Goal: Transaction & Acquisition: Purchase product/service

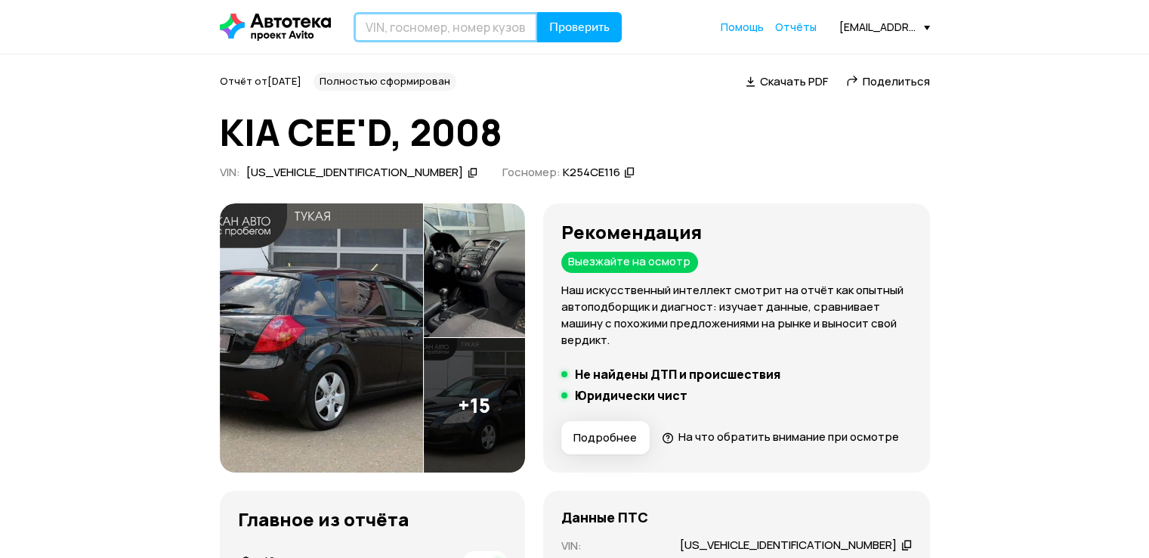
click at [418, 25] on input "text" at bounding box center [446, 27] width 184 height 30
type input "Х076УР43"
click at [537, 12] on button "Проверить" at bounding box center [579, 27] width 85 height 30
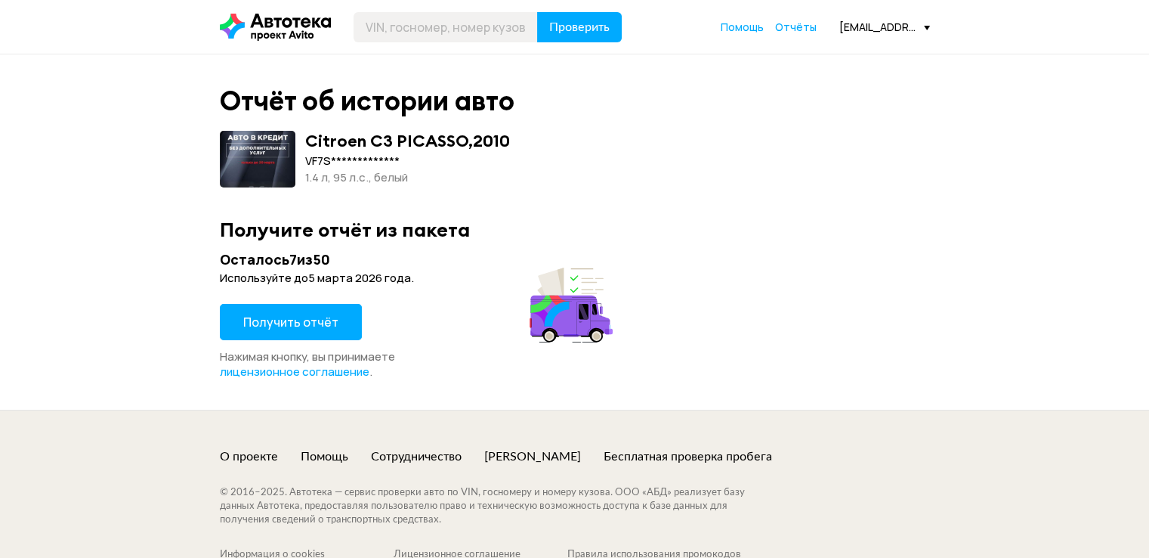
click at [283, 315] on span "Получить отчёт" at bounding box center [290, 322] width 95 height 17
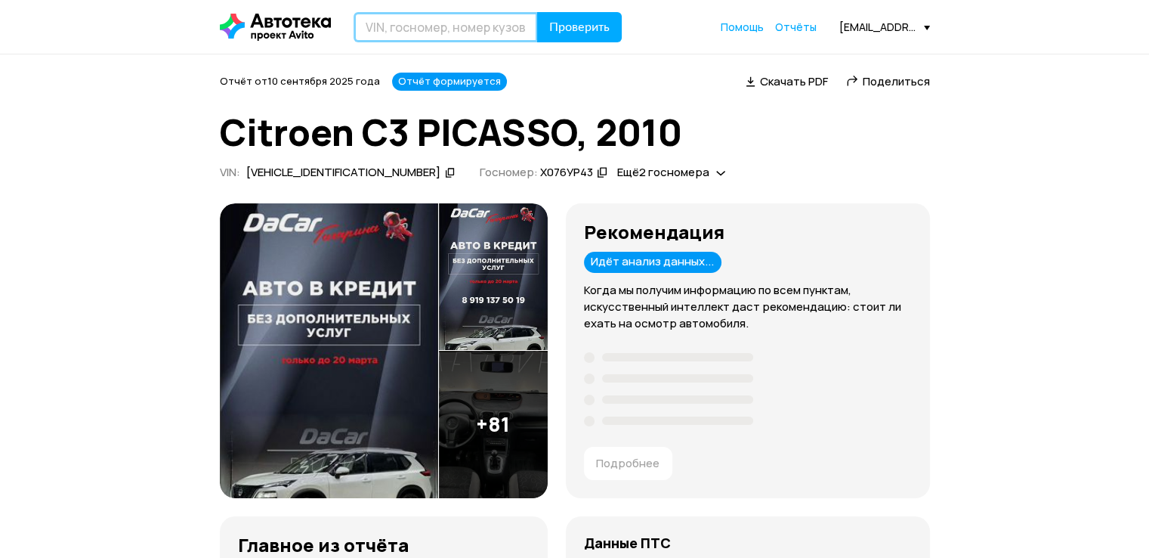
click at [410, 28] on input "text" at bounding box center [446, 27] width 184 height 30
paste input "[US_VEHICLE_IDENTIFICATION_NUMBER]"
type input "[US_VEHICLE_IDENTIFICATION_NUMBER]"
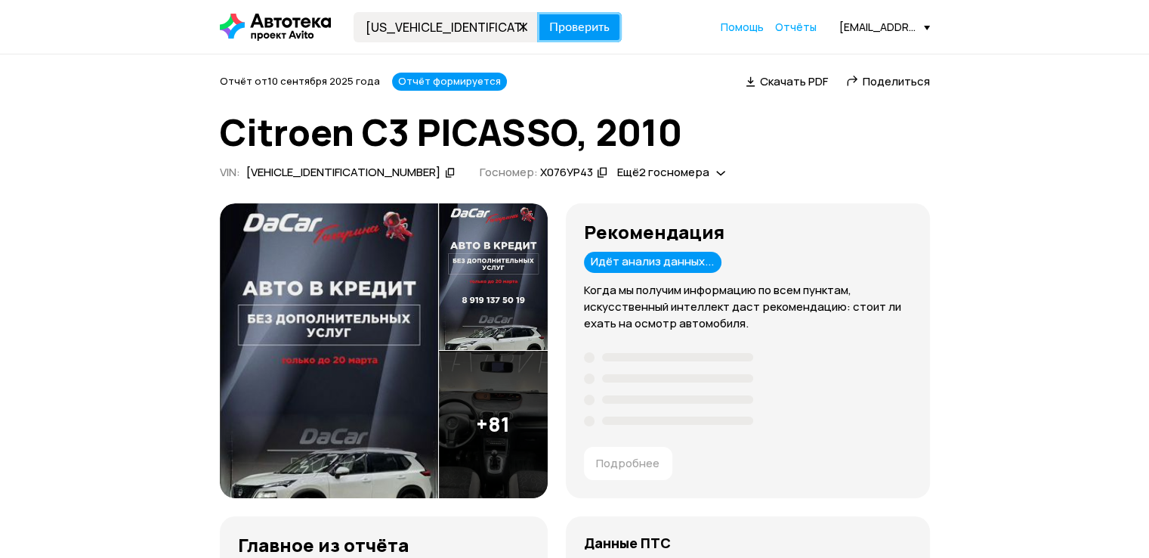
click at [583, 29] on span "Проверить" at bounding box center [579, 27] width 60 height 12
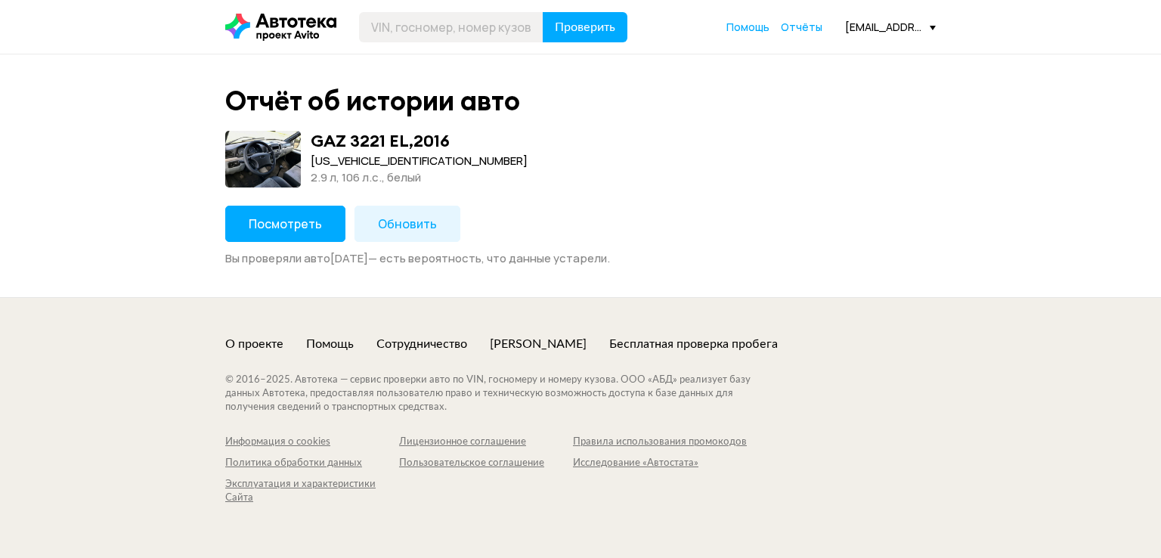
click at [290, 216] on span "Посмотреть" at bounding box center [285, 223] width 73 height 17
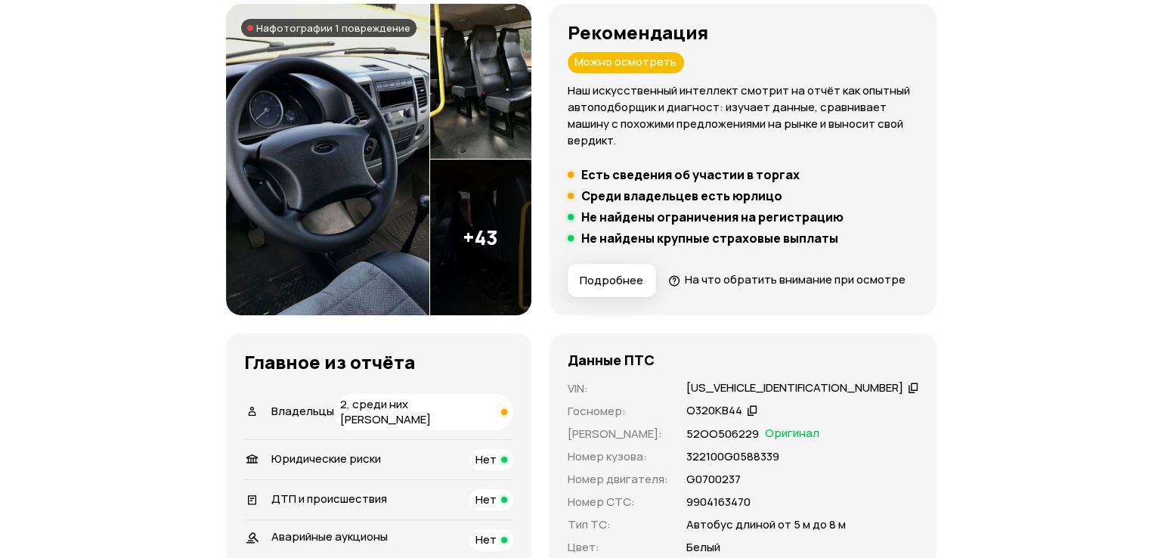
scroll to position [151, 0]
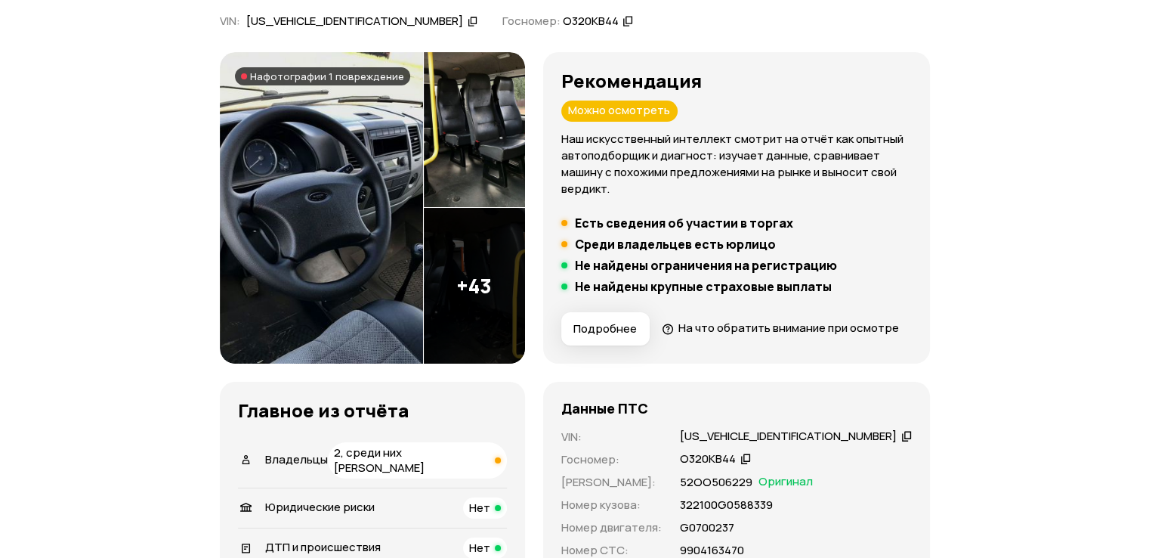
click at [293, 230] on img at bounding box center [321, 207] width 203 height 311
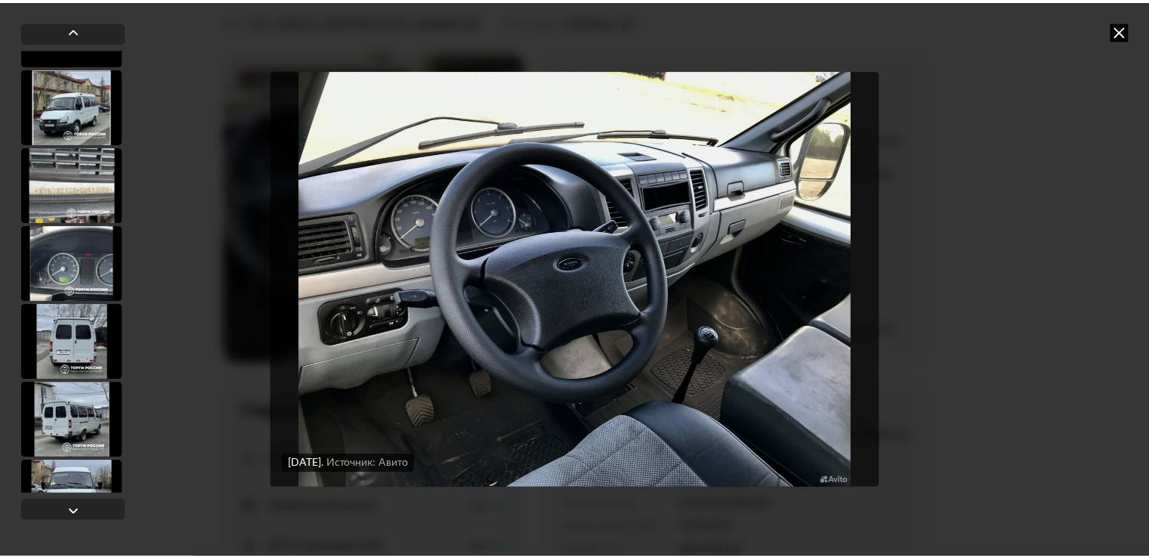
scroll to position [3170, 0]
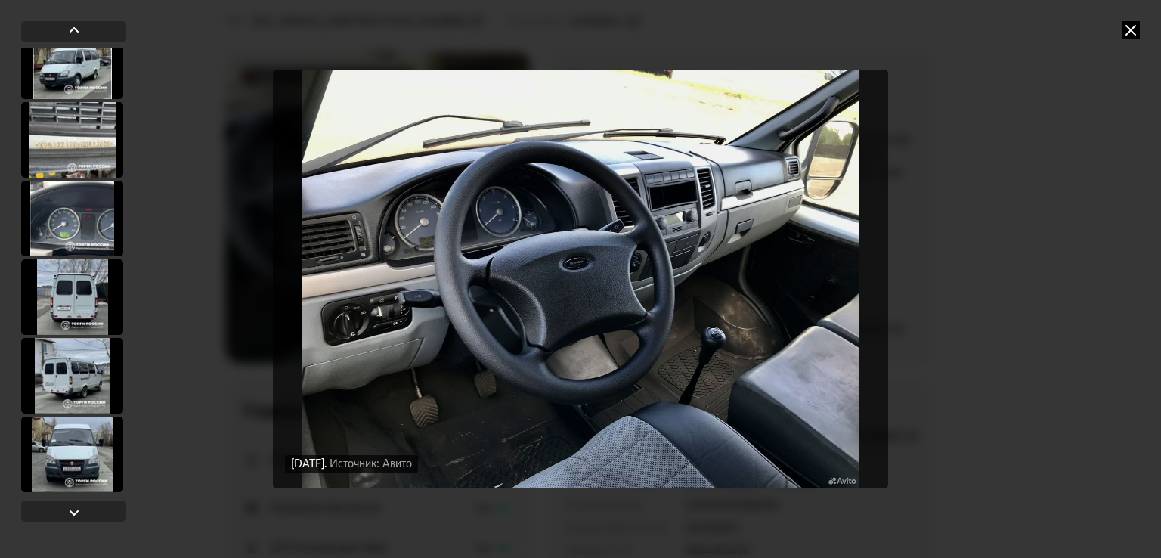
click at [1130, 28] on icon at bounding box center [1130, 30] width 18 height 18
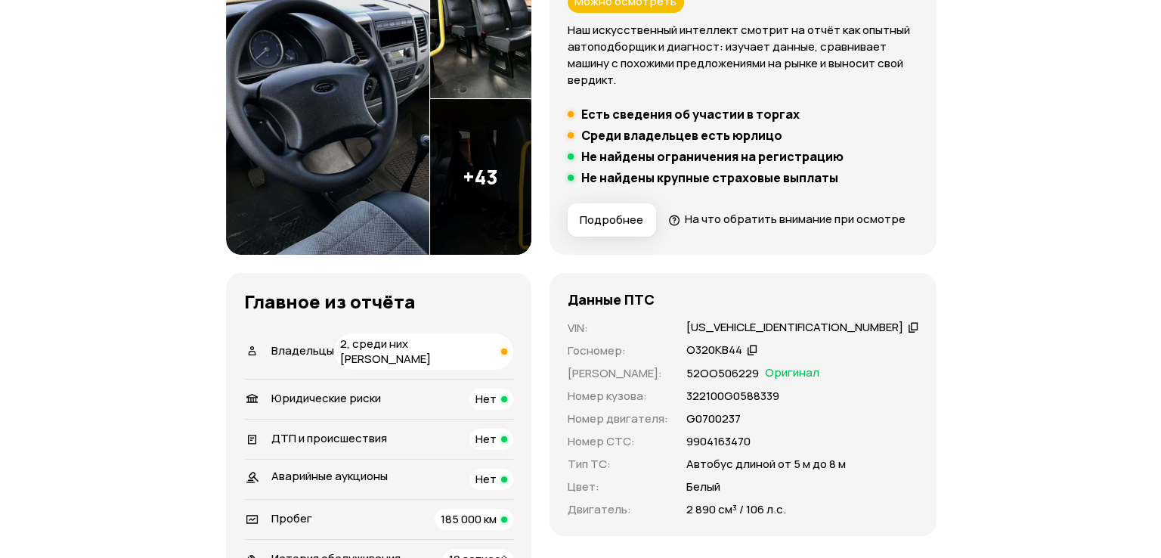
scroll to position [227, 0]
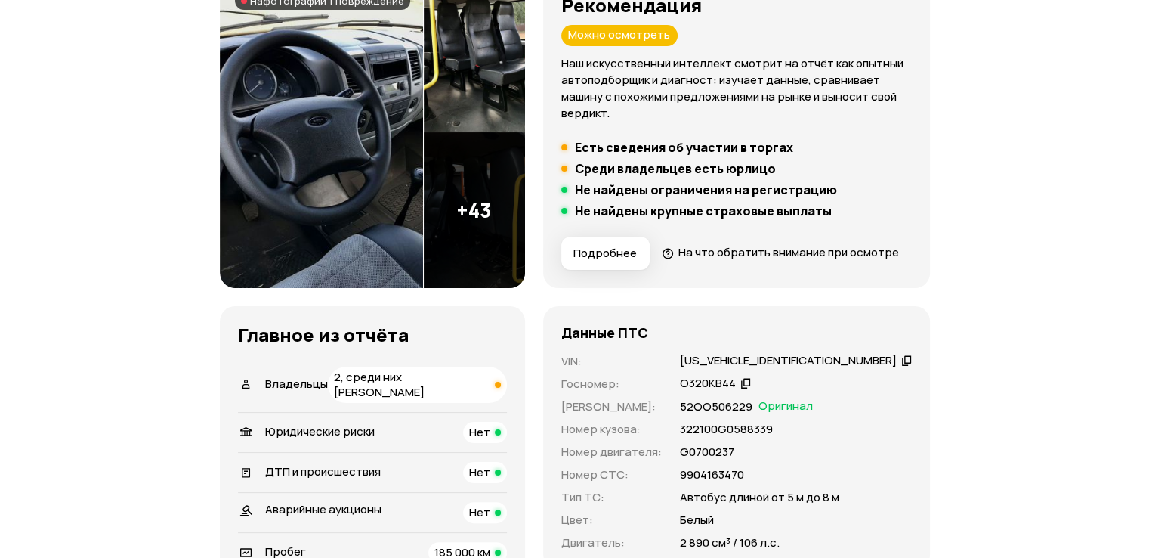
click at [330, 141] on img at bounding box center [321, 132] width 203 height 311
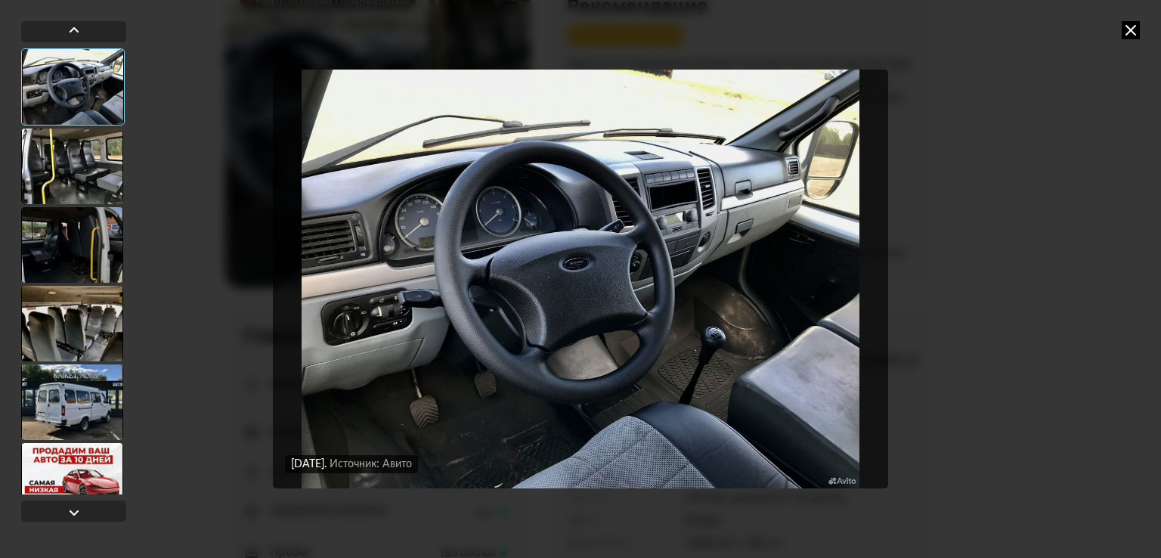
click at [68, 421] on div at bounding box center [72, 402] width 102 height 76
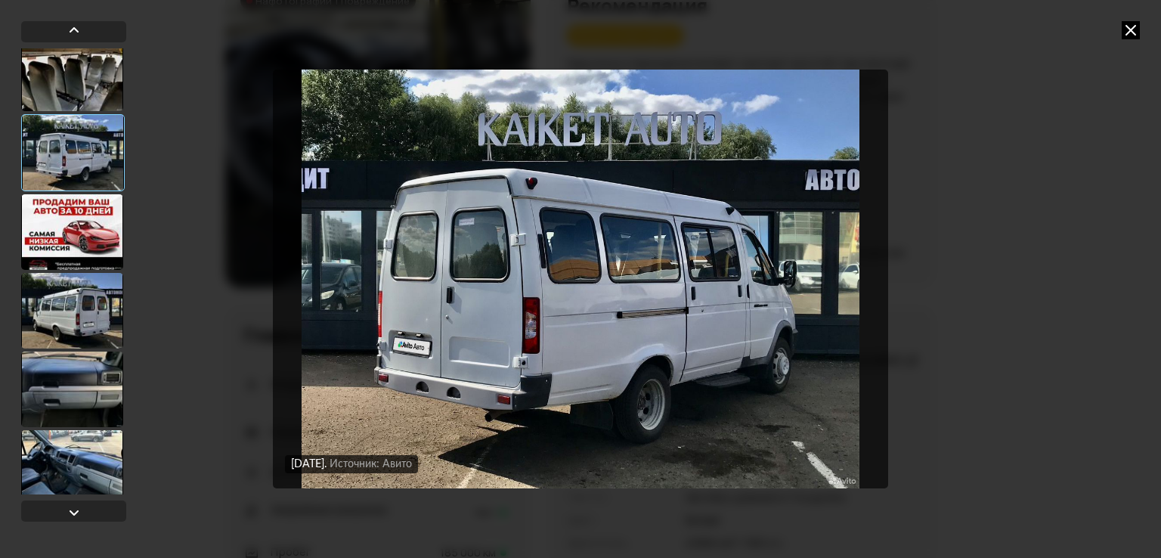
scroll to position [302, 0]
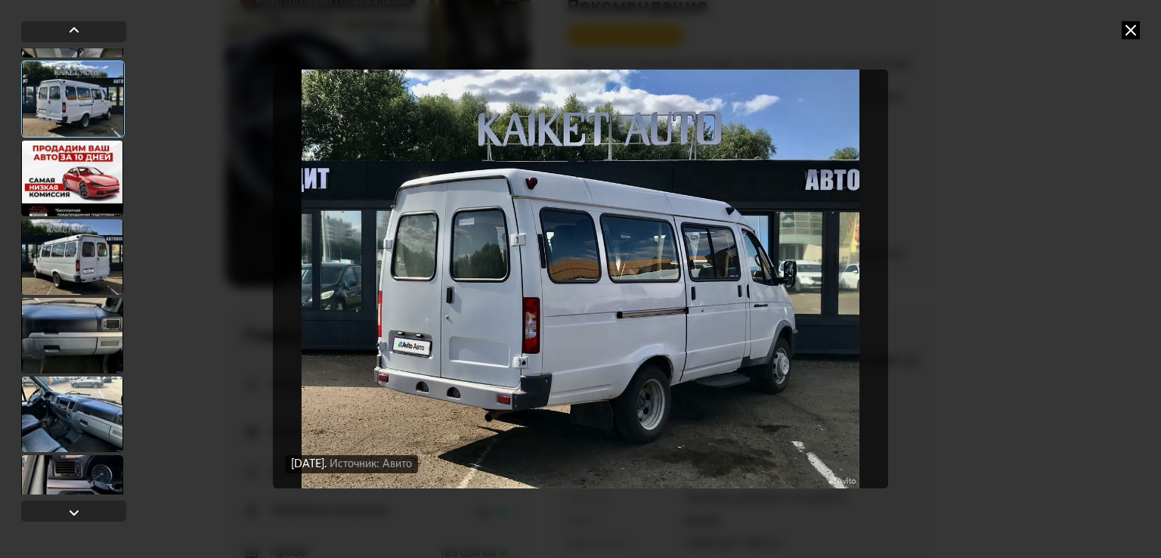
click at [51, 269] on div at bounding box center [72, 257] width 102 height 76
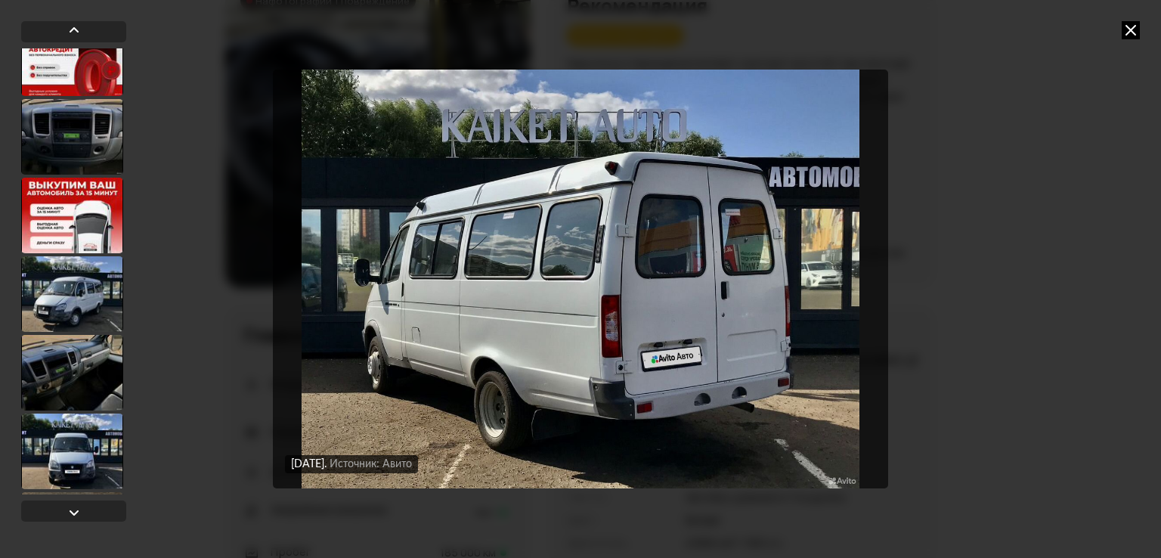
scroll to position [982, 0]
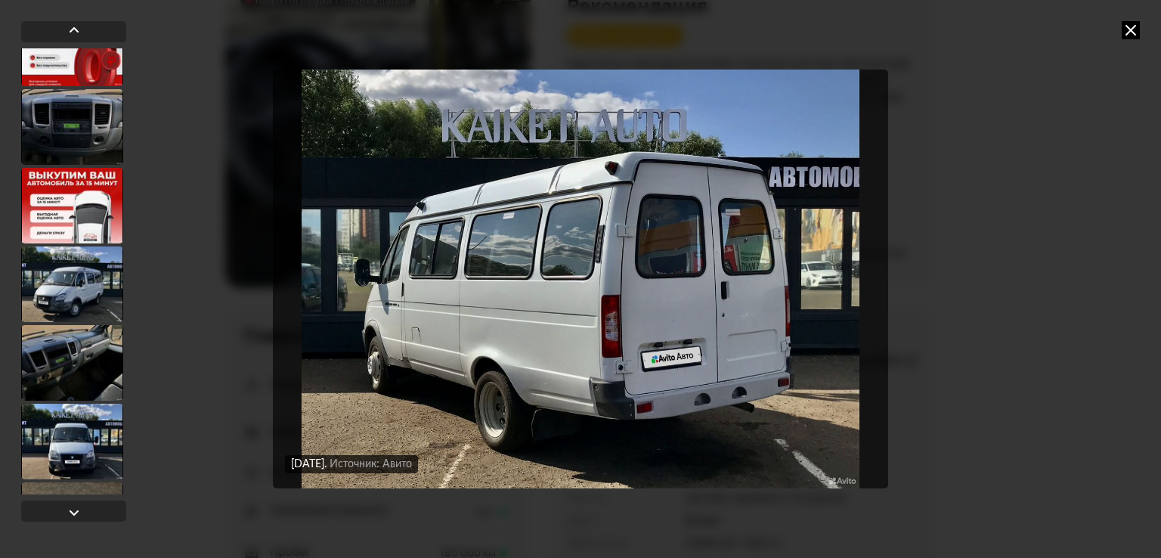
click at [66, 289] on div at bounding box center [72, 284] width 102 height 76
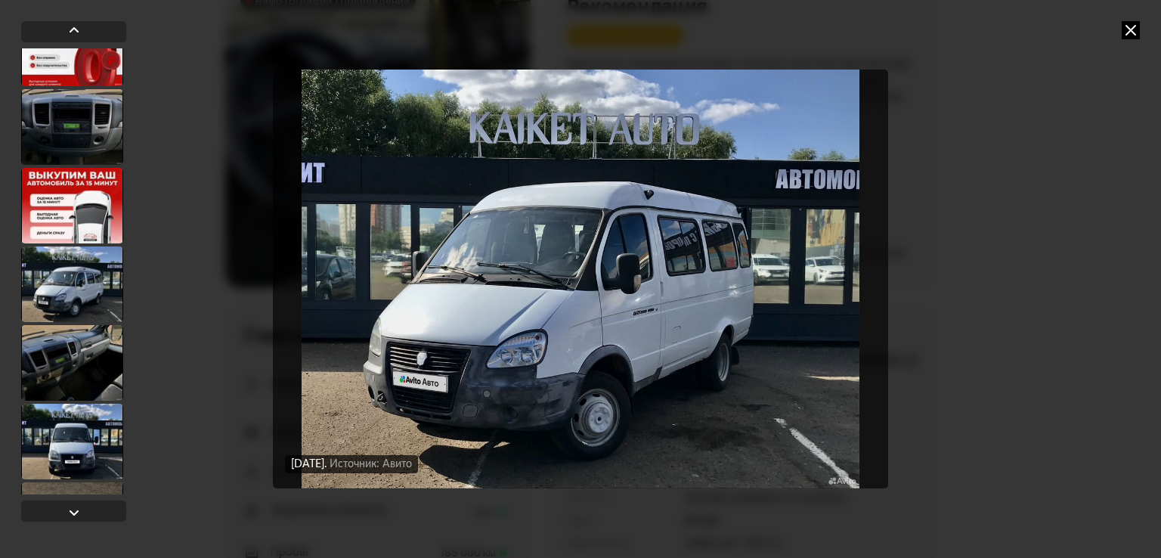
scroll to position [981, 0]
click at [66, 351] on div at bounding box center [72, 364] width 102 height 76
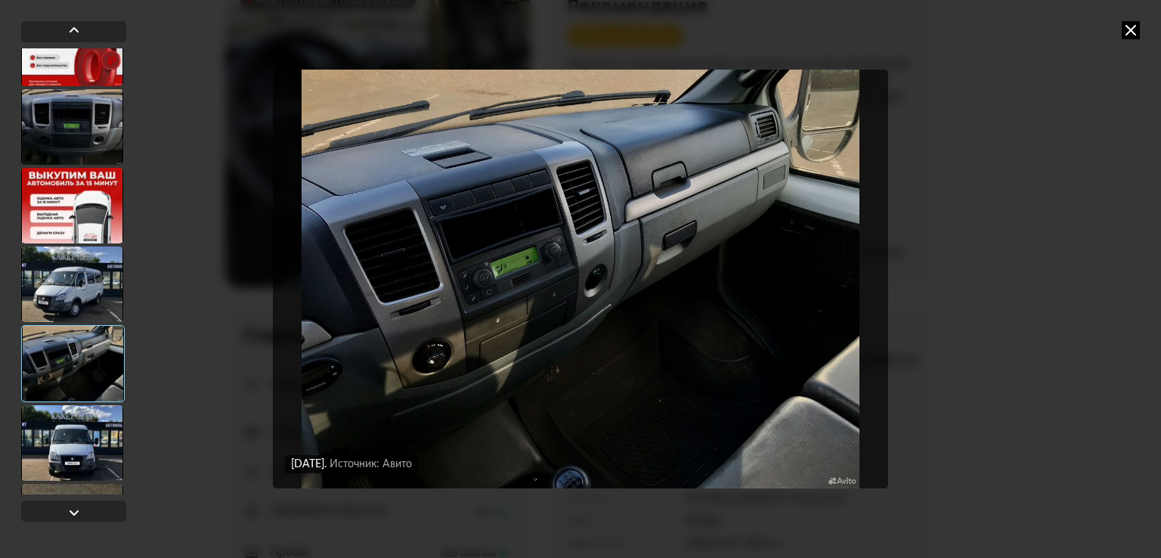
scroll to position [1056, 0]
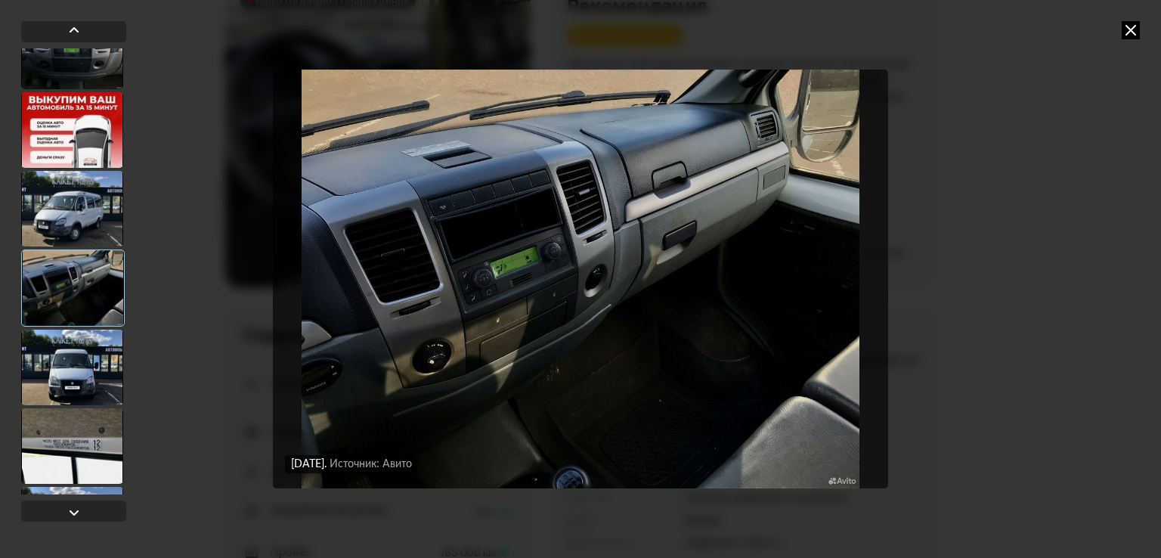
click at [66, 351] on div at bounding box center [72, 367] width 102 height 76
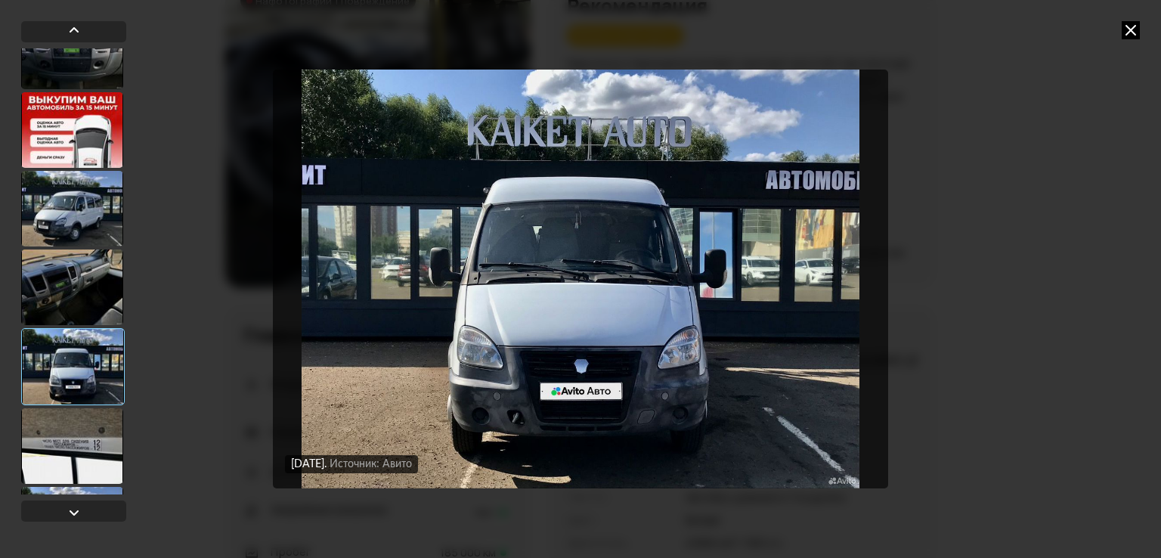
scroll to position [1132, 0]
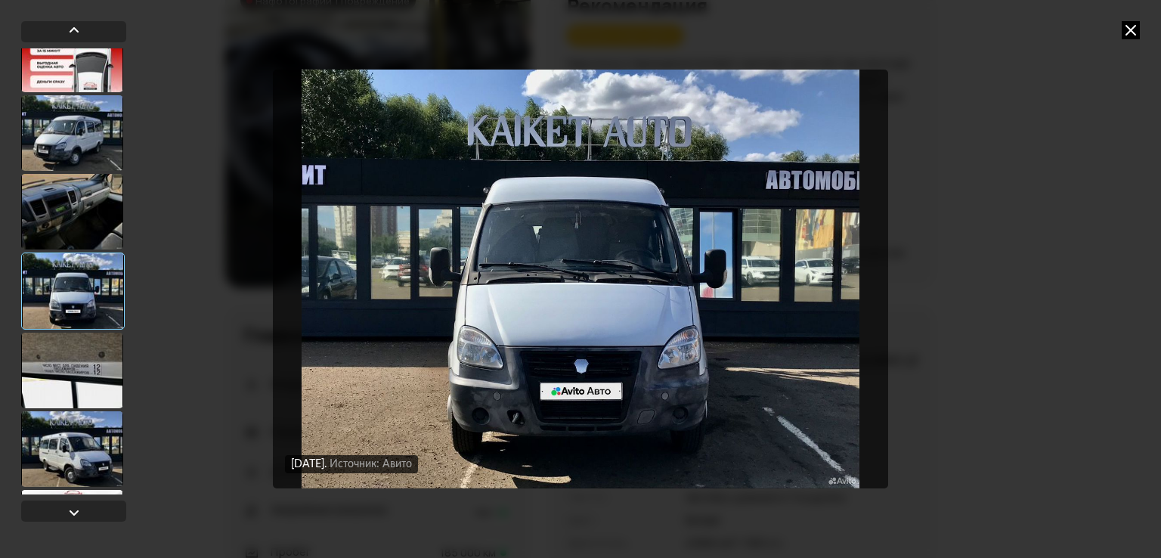
click at [66, 351] on div at bounding box center [72, 370] width 102 height 76
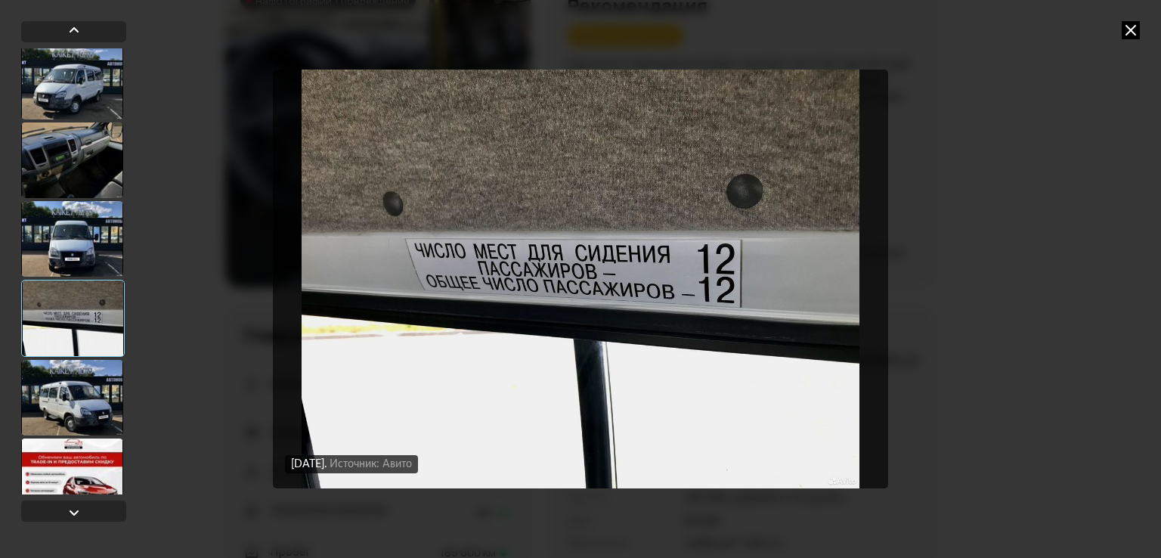
scroll to position [1208, 0]
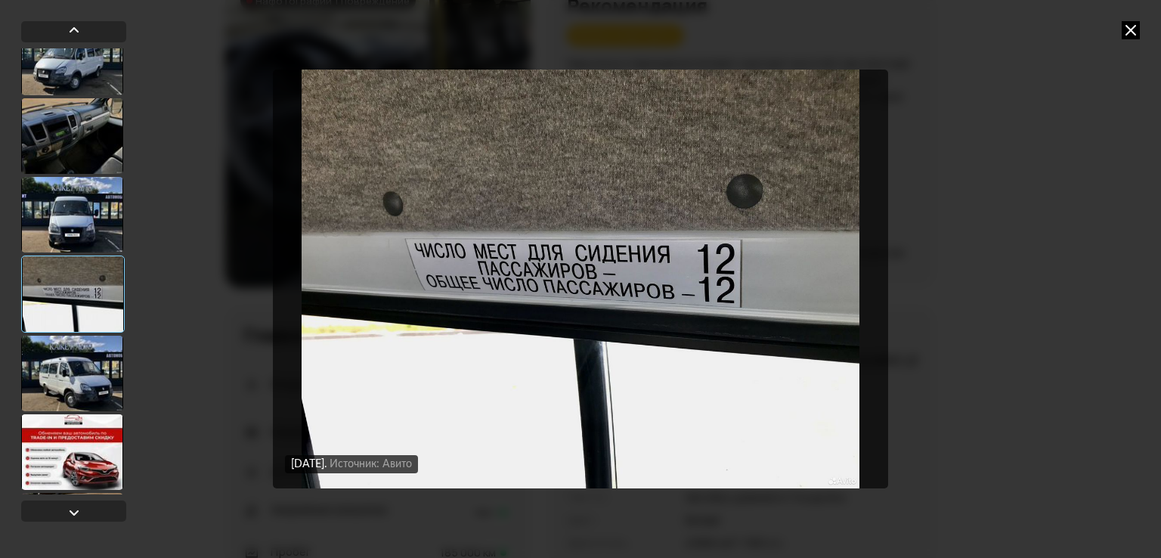
click at [66, 351] on div at bounding box center [72, 374] width 102 height 76
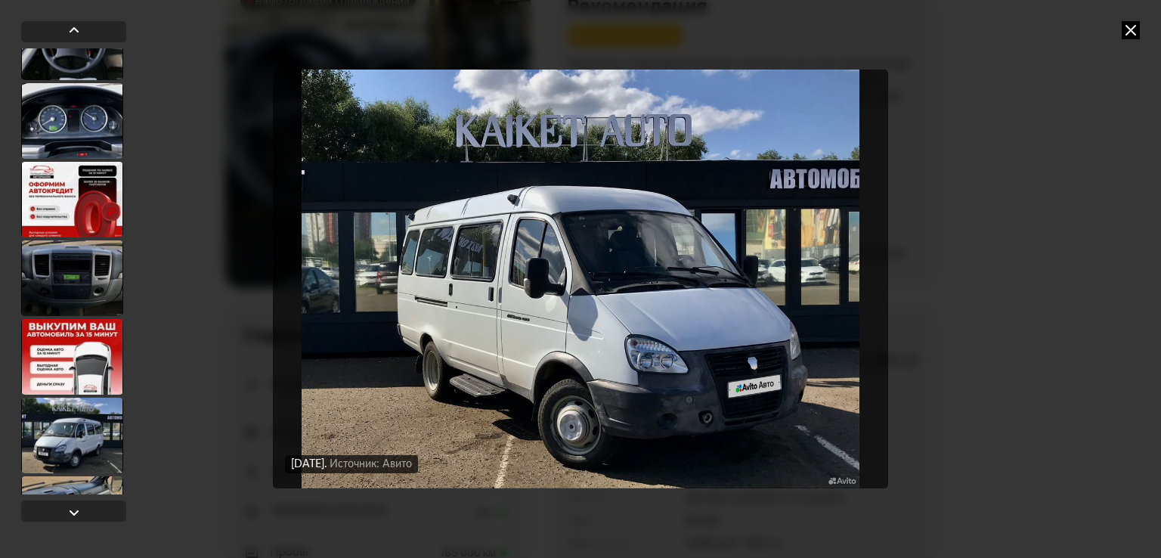
scroll to position [754, 0]
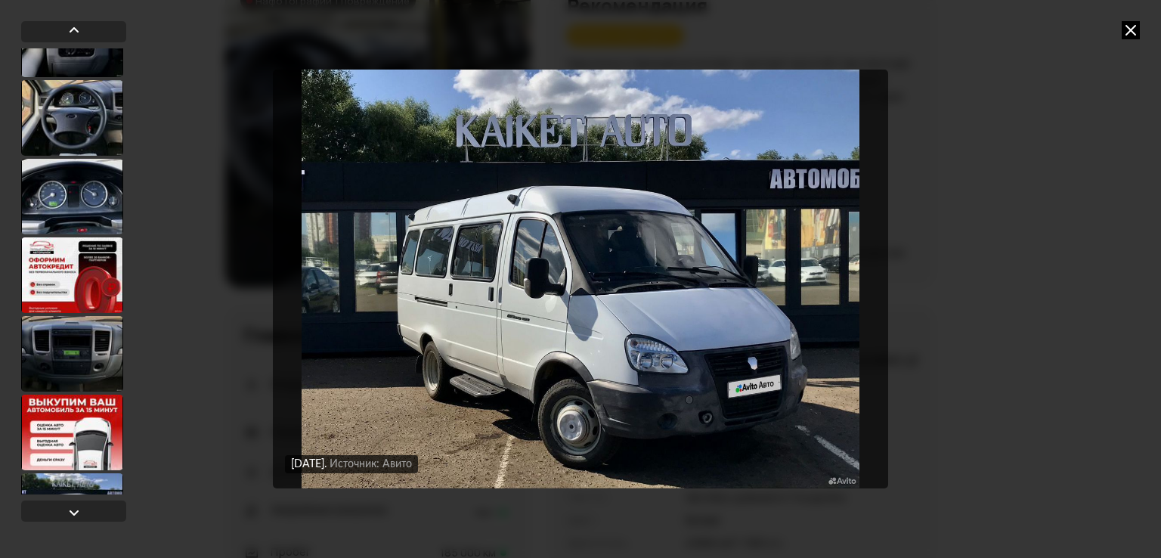
click at [66, 133] on div at bounding box center [72, 118] width 102 height 76
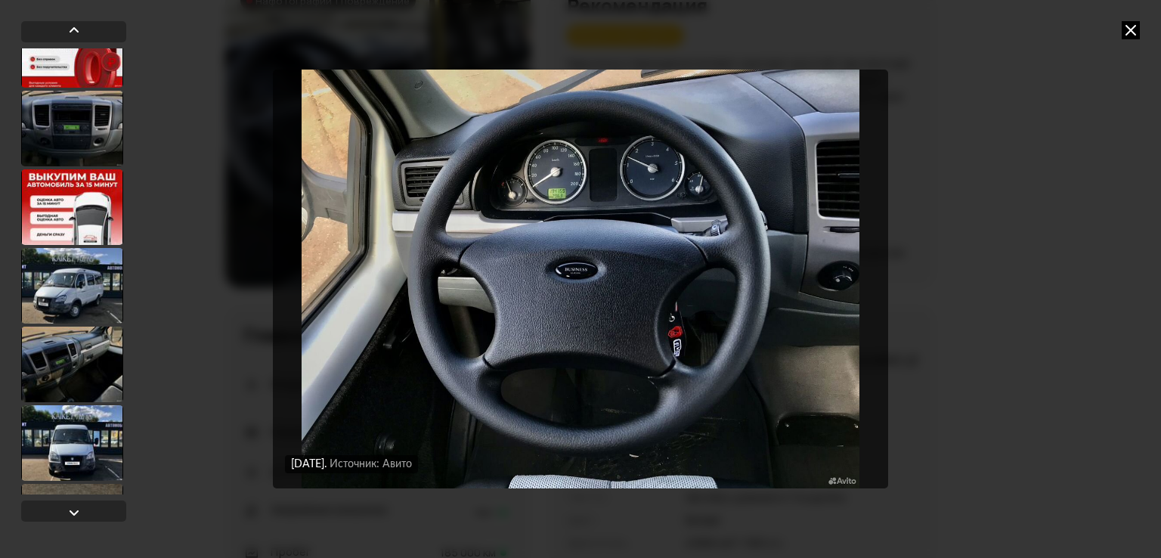
click at [78, 283] on div at bounding box center [72, 286] width 102 height 76
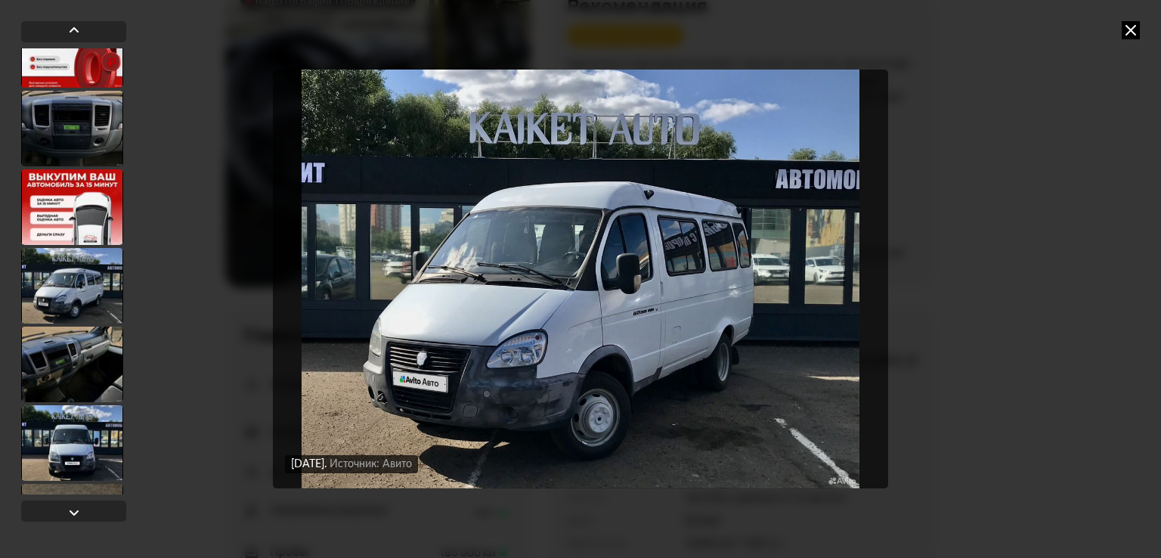
scroll to position [979, 0]
click at [65, 356] on div at bounding box center [72, 366] width 102 height 76
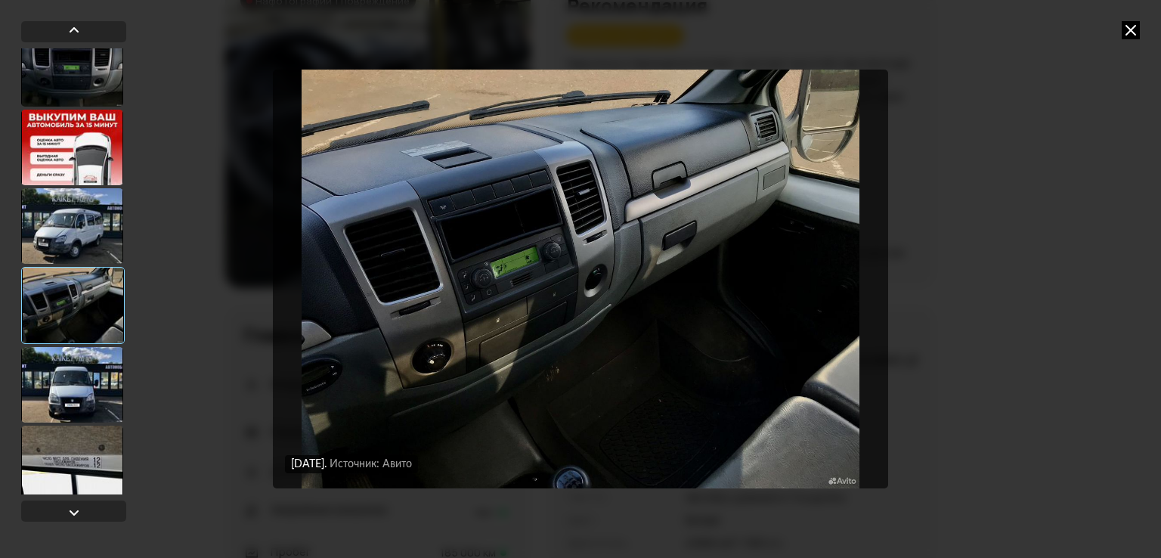
scroll to position [1130, 0]
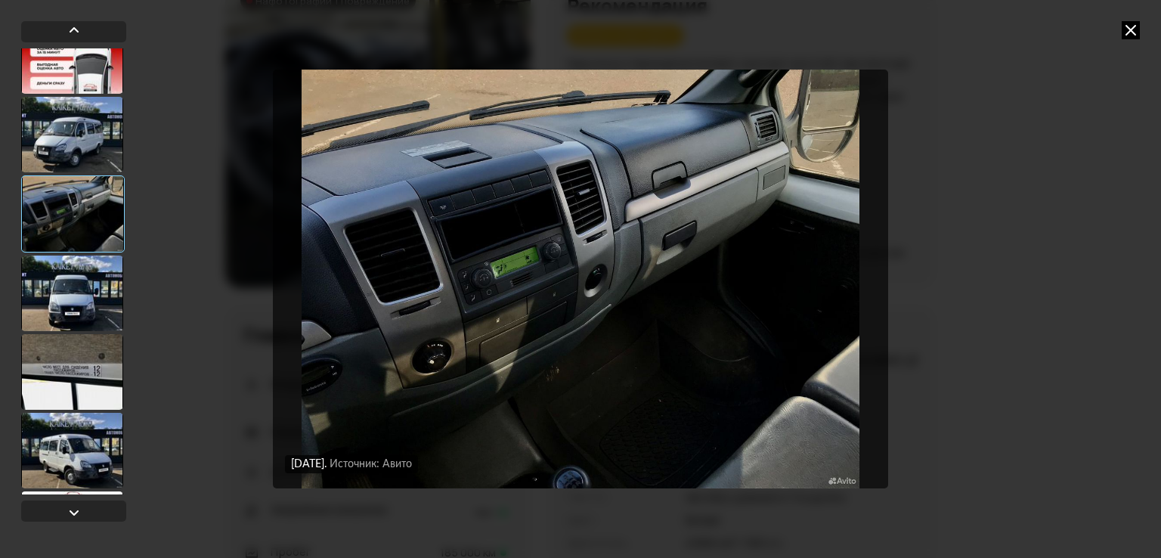
click at [64, 316] on div at bounding box center [72, 293] width 102 height 76
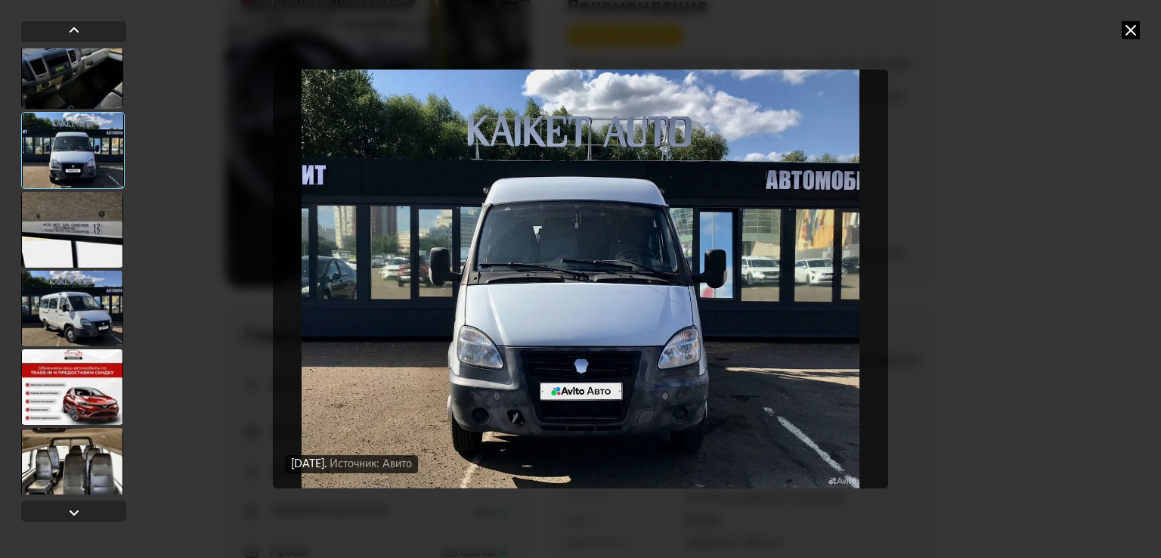
scroll to position [1282, 0]
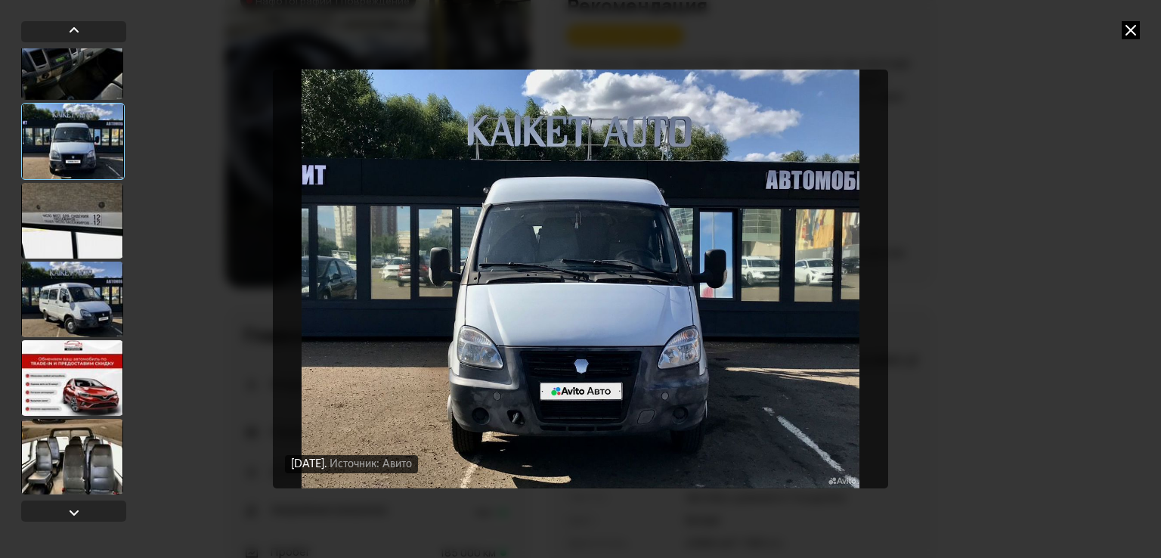
click at [73, 212] on div at bounding box center [72, 221] width 102 height 76
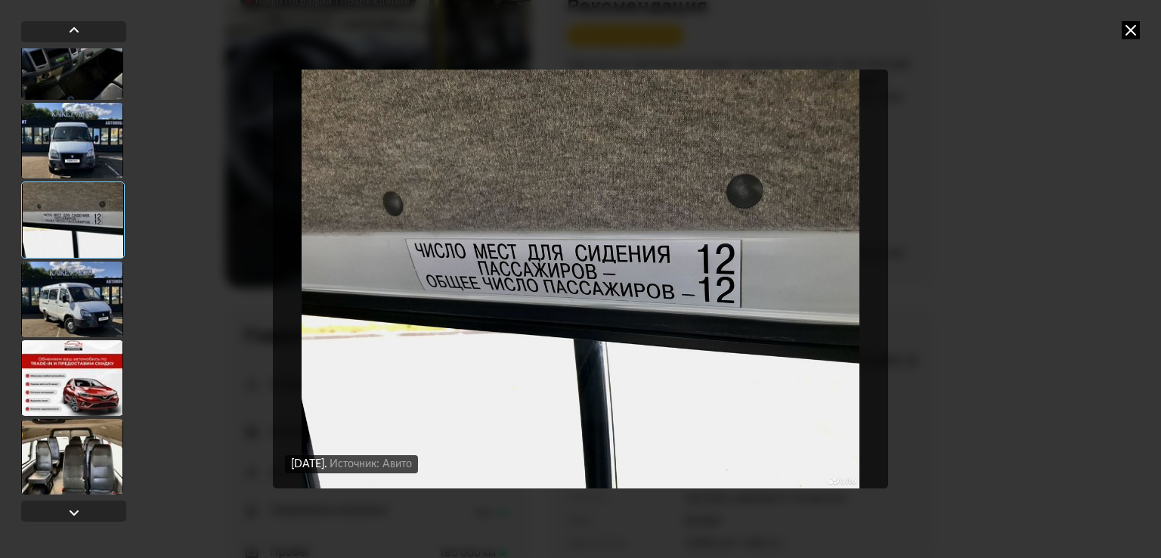
click at [64, 302] on div at bounding box center [72, 299] width 102 height 76
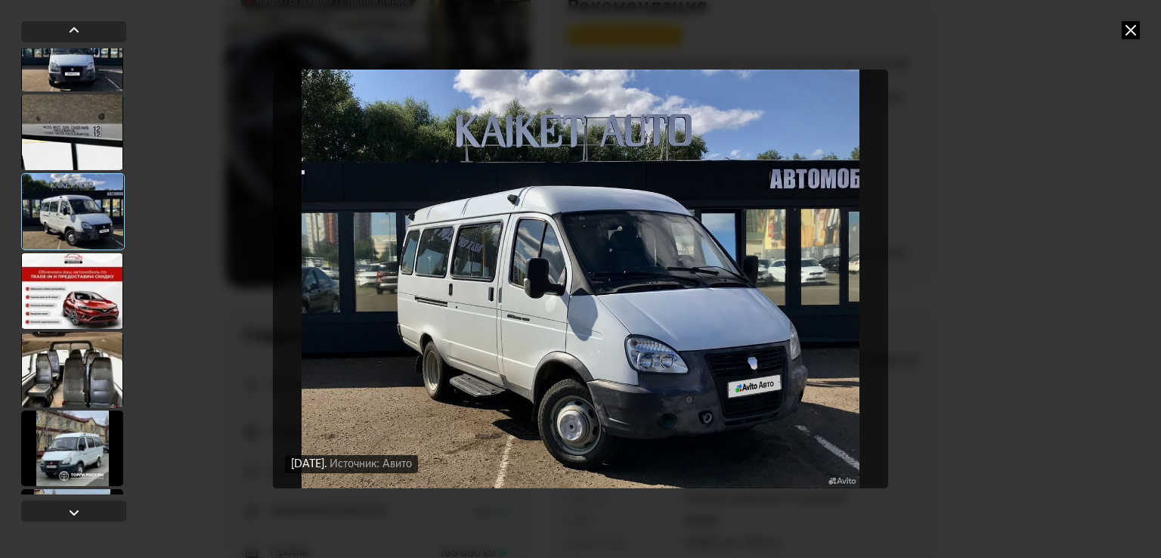
scroll to position [1433, 0]
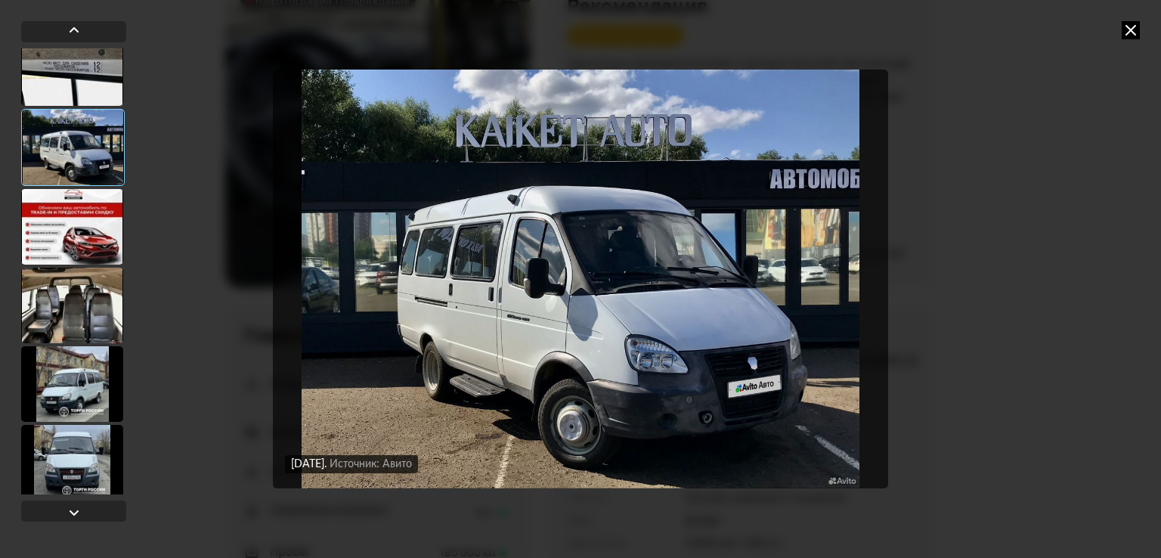
click at [64, 302] on div at bounding box center [72, 306] width 102 height 76
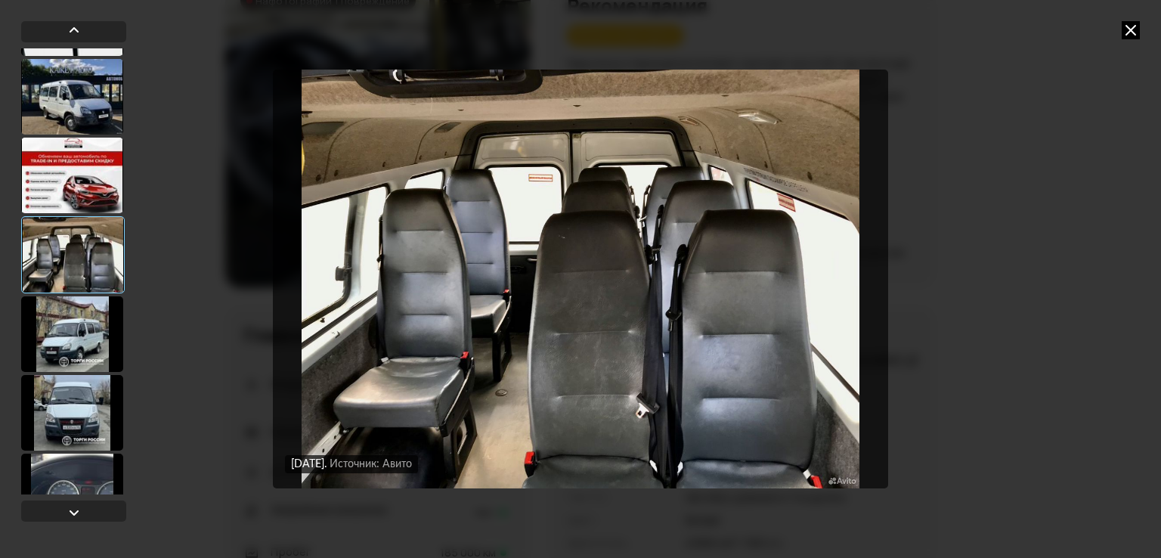
scroll to position [1508, 0]
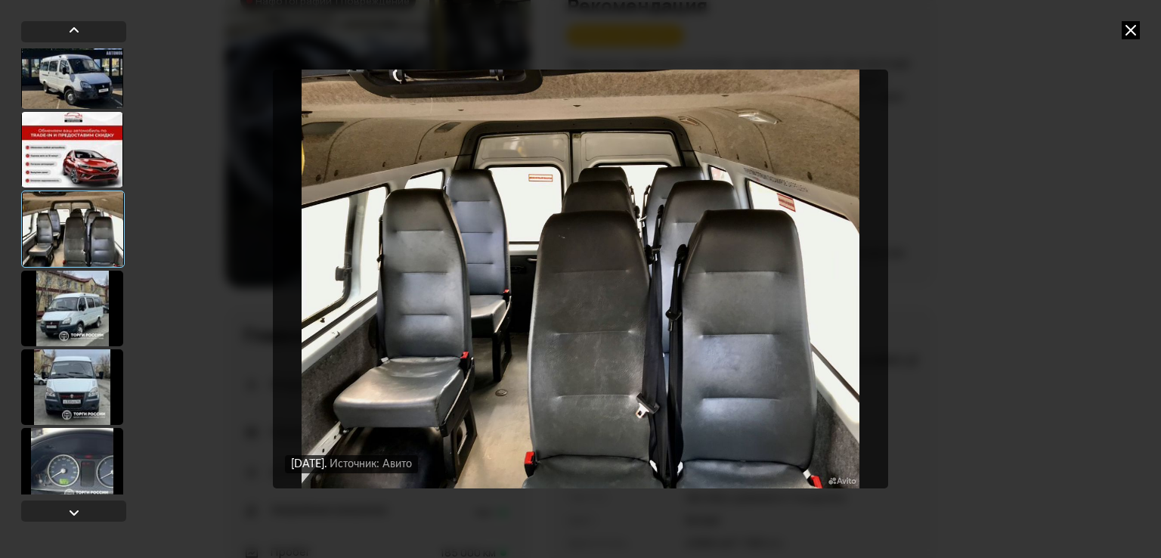
click at [64, 302] on div at bounding box center [72, 309] width 102 height 76
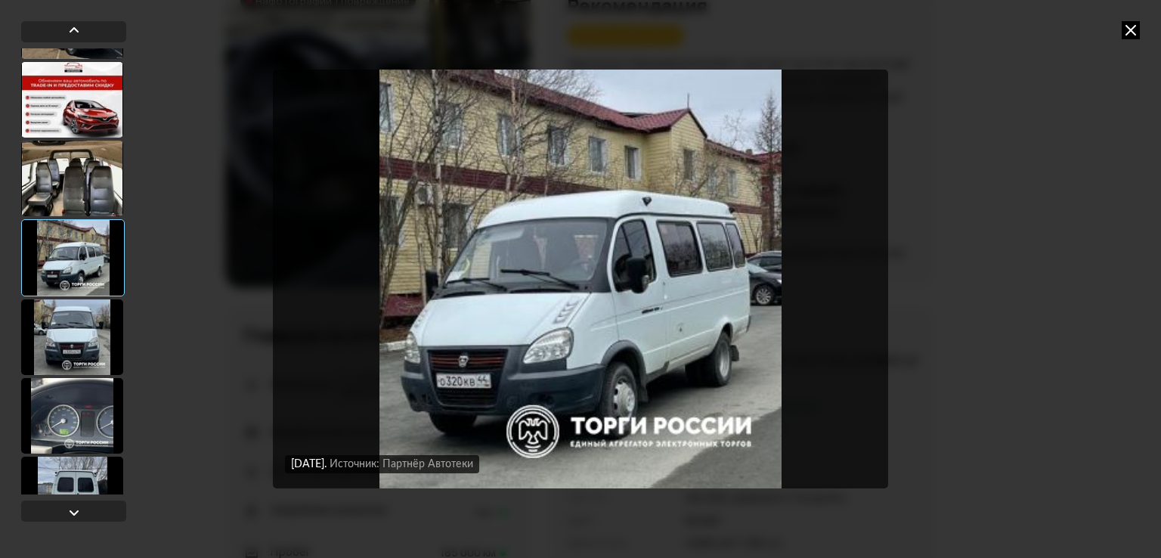
scroll to position [1584, 0]
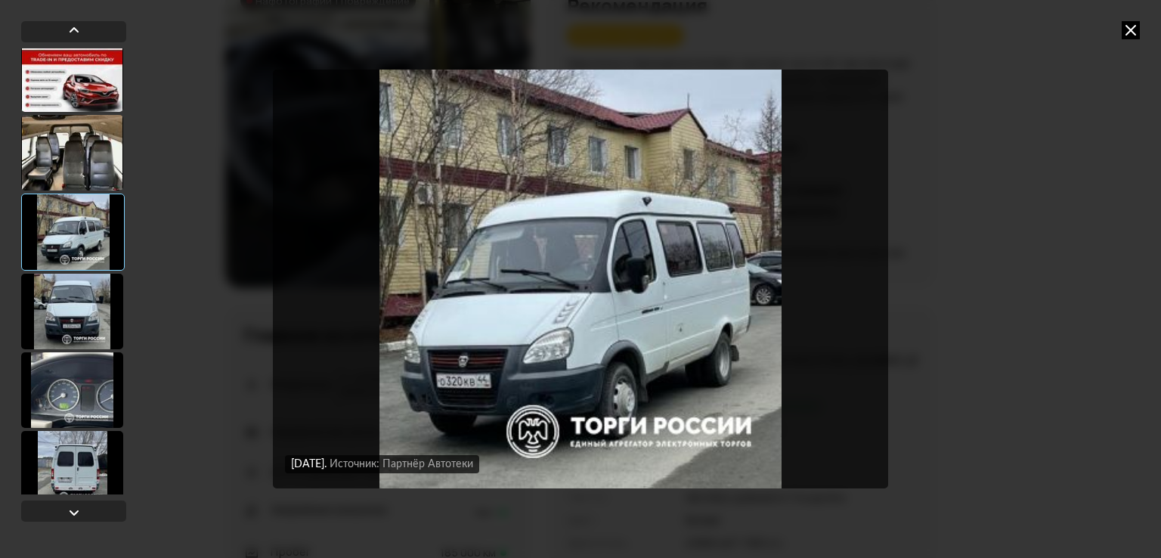
click at [64, 302] on div at bounding box center [72, 312] width 102 height 76
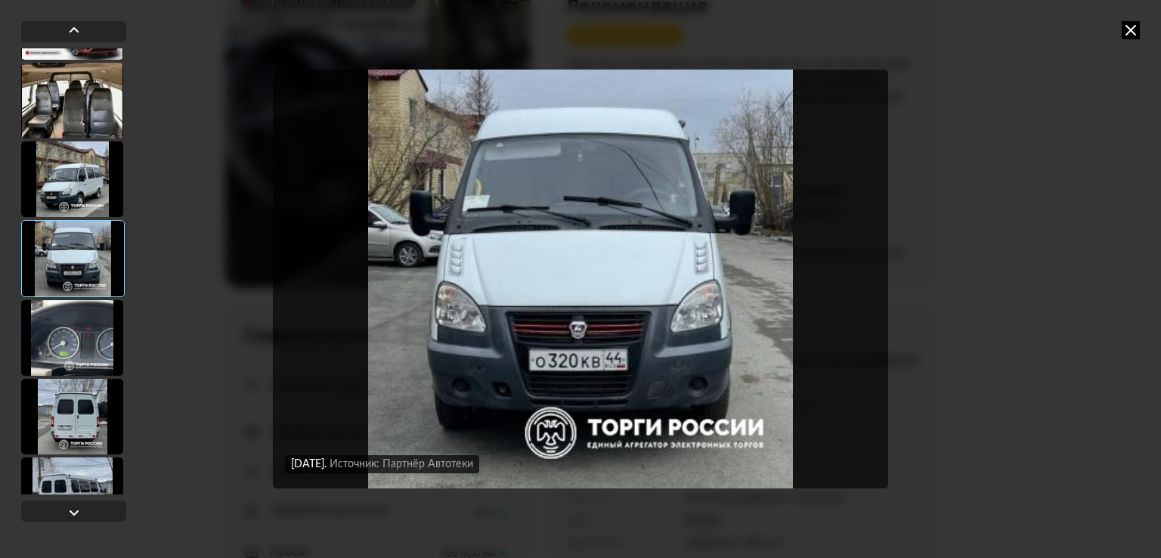
scroll to position [1659, 0]
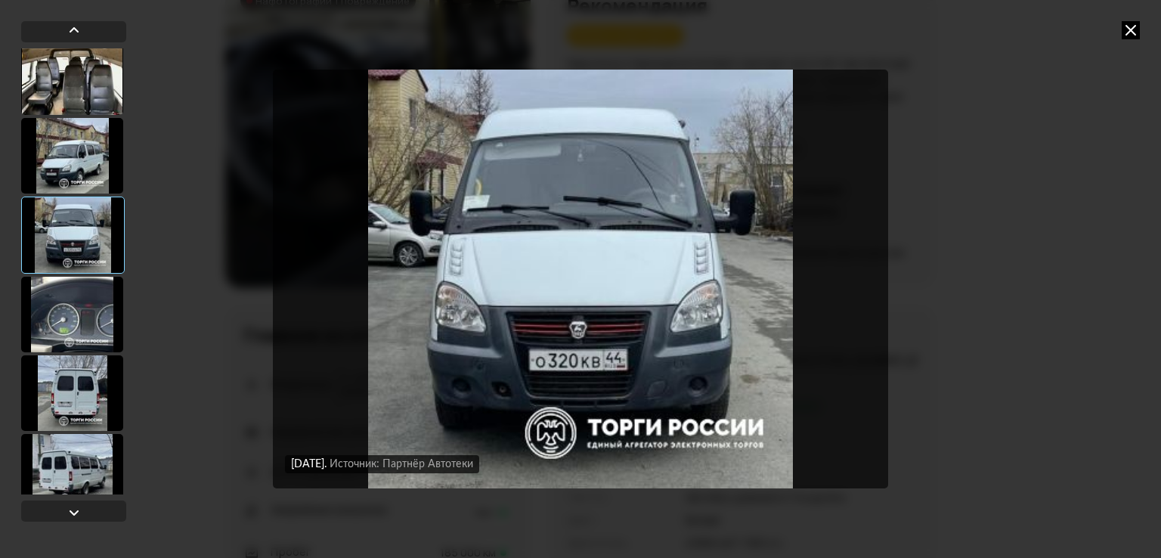
click at [64, 302] on div at bounding box center [72, 315] width 102 height 76
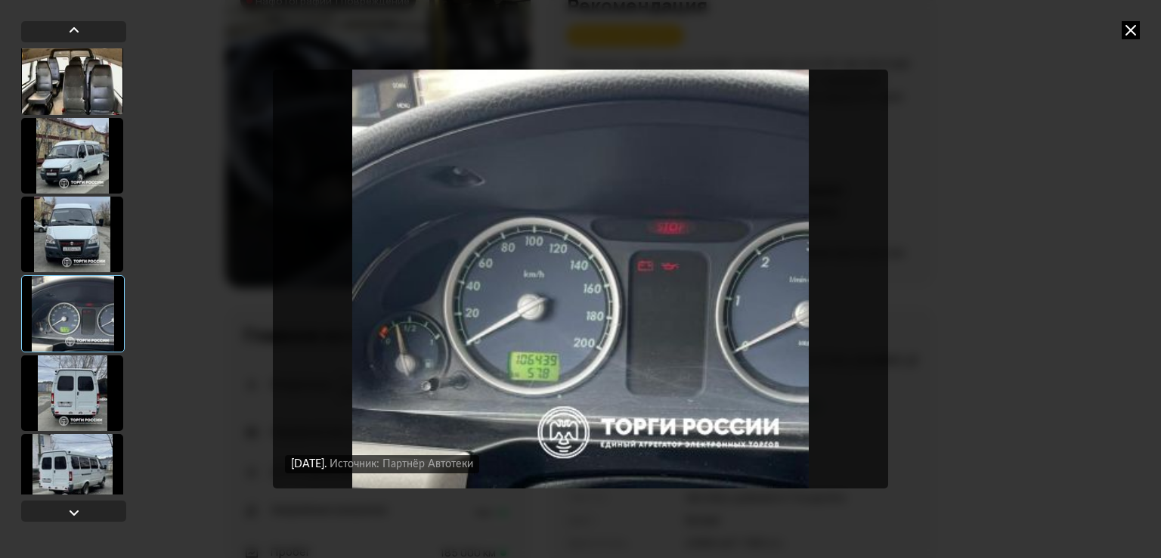
scroll to position [1735, 0]
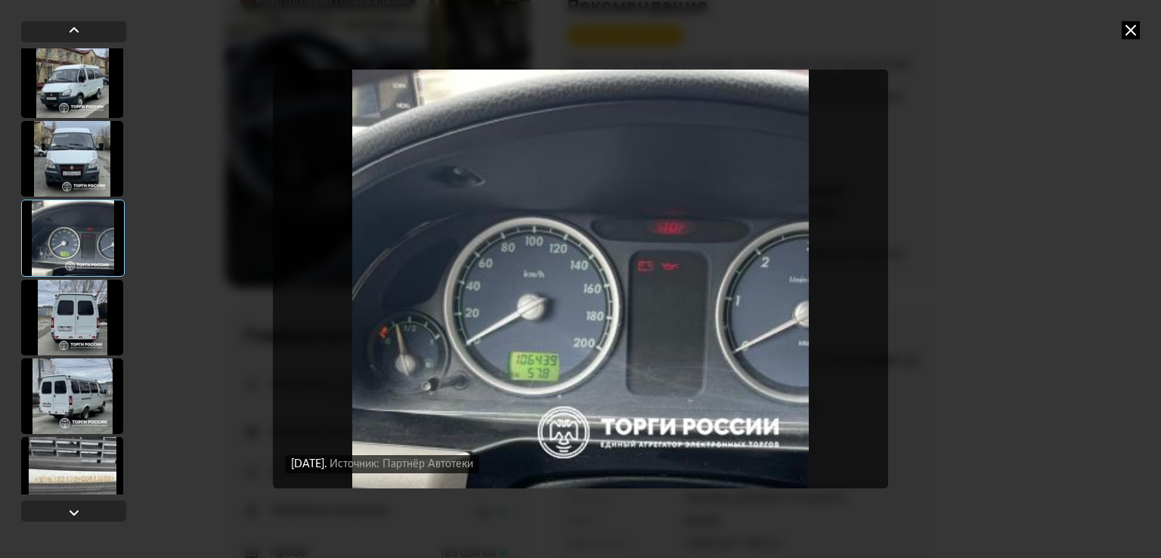
click at [64, 302] on div at bounding box center [72, 318] width 102 height 76
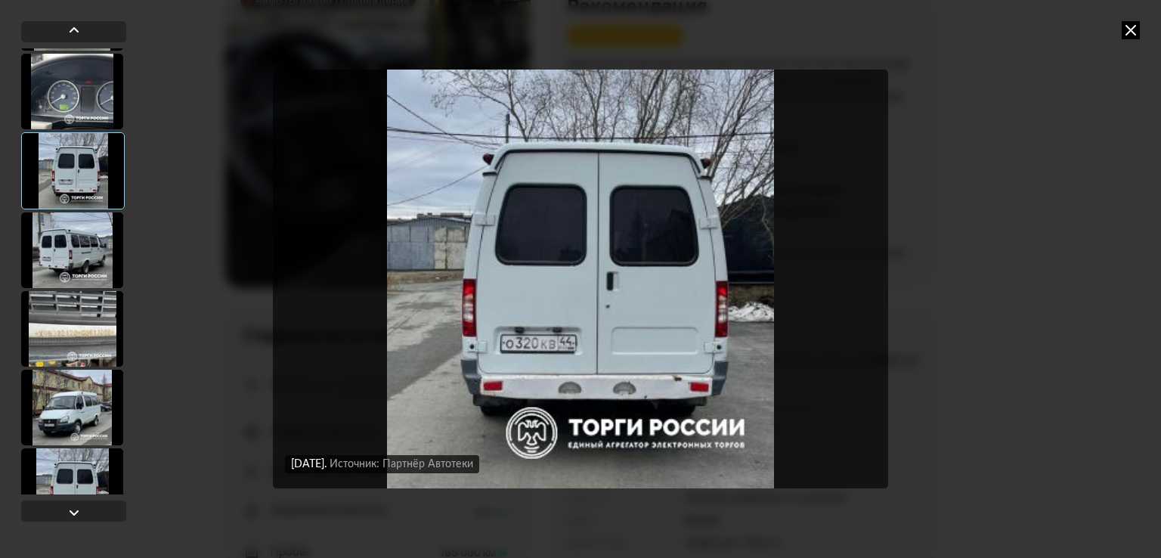
scroll to position [1886, 0]
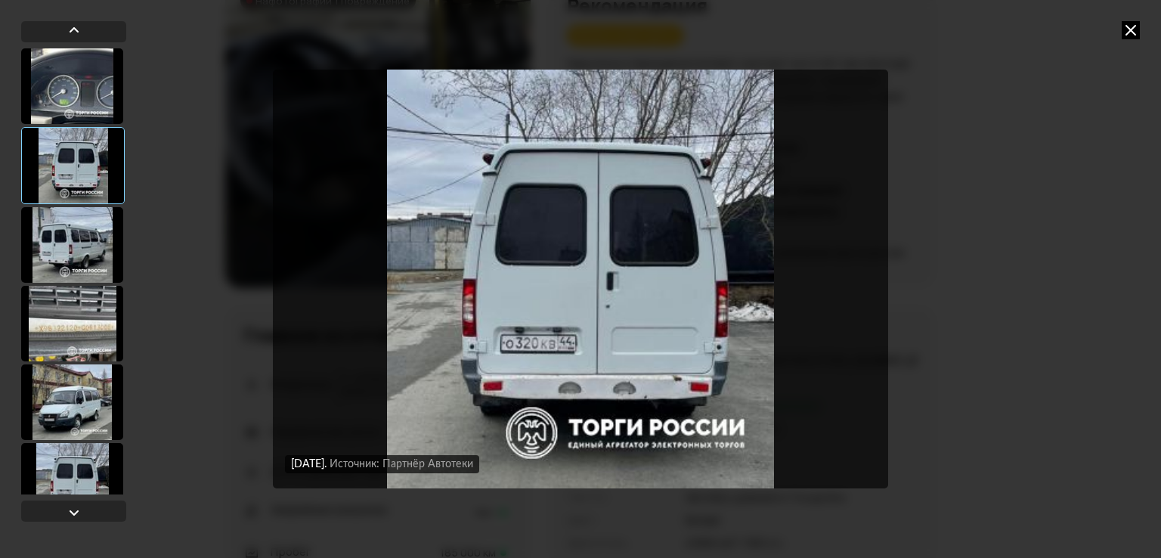
click at [65, 230] on div at bounding box center [72, 245] width 102 height 76
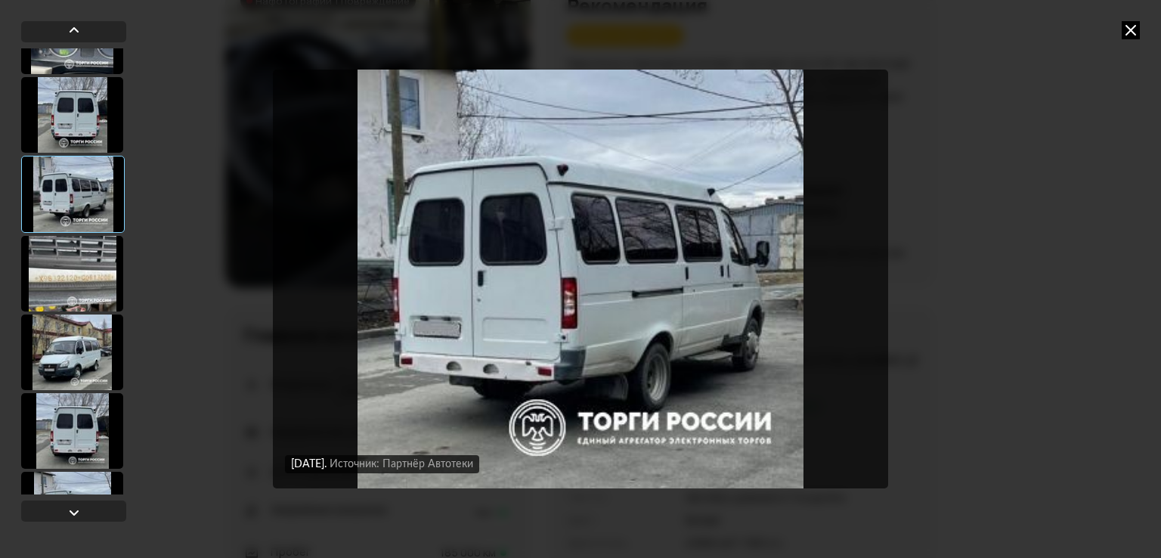
scroll to position [1962, 0]
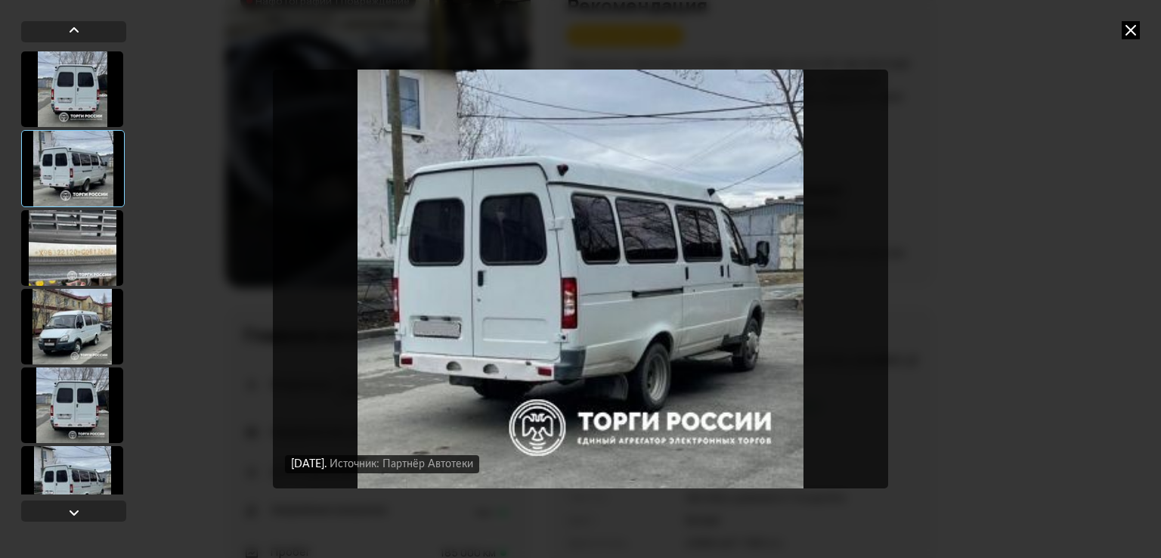
click at [68, 260] on div at bounding box center [72, 248] width 102 height 76
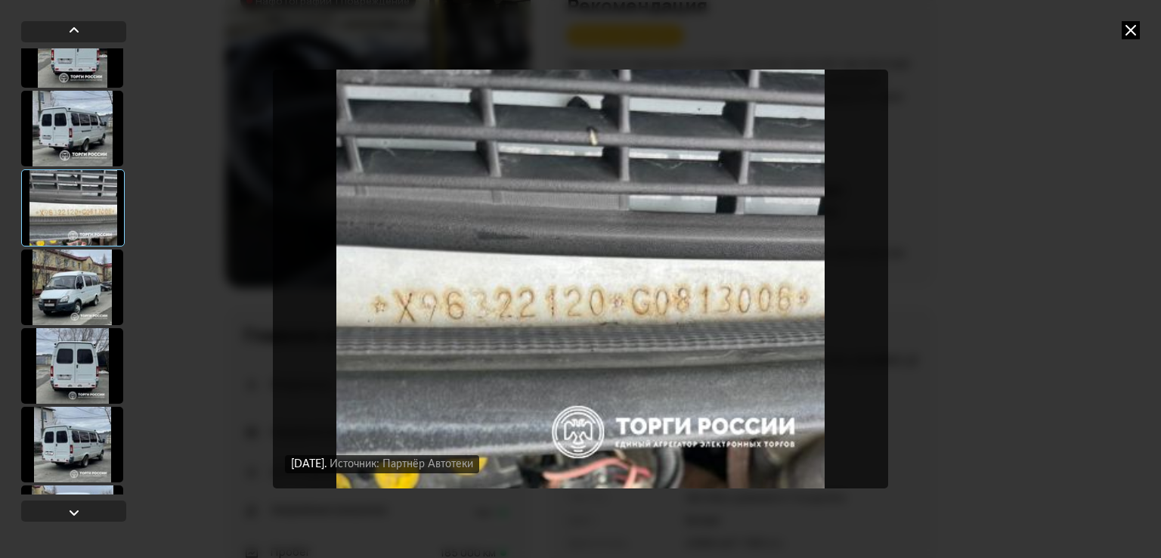
scroll to position [2037, 0]
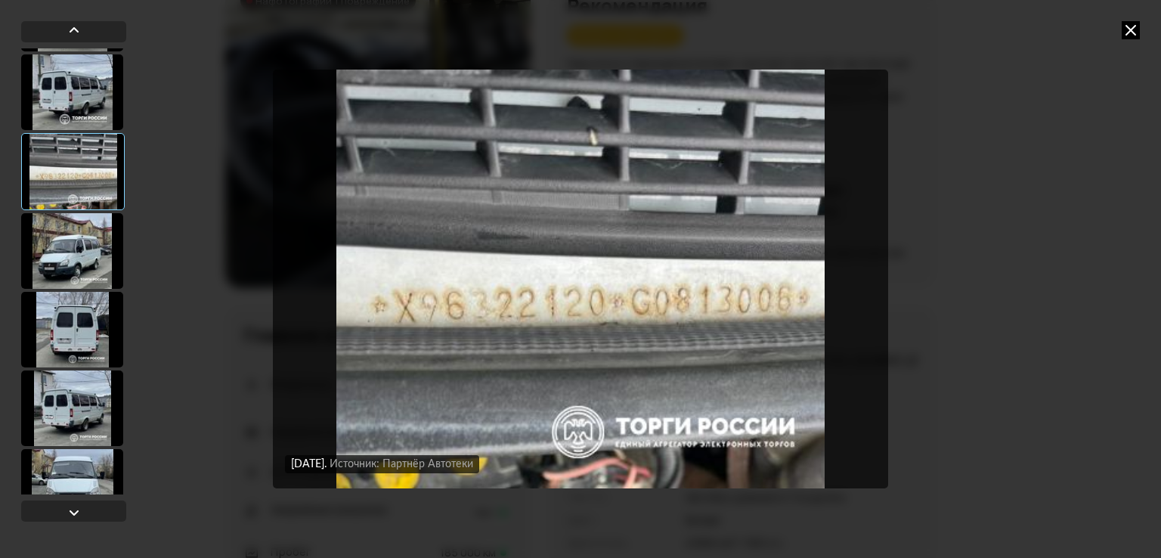
click at [68, 260] on div at bounding box center [72, 251] width 102 height 76
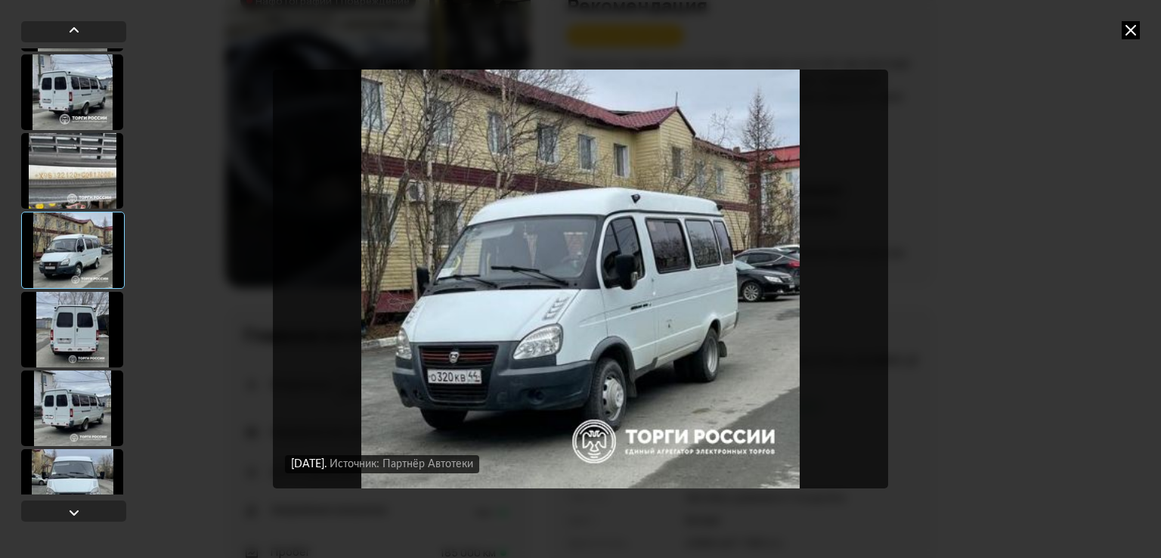
scroll to position [2113, 0]
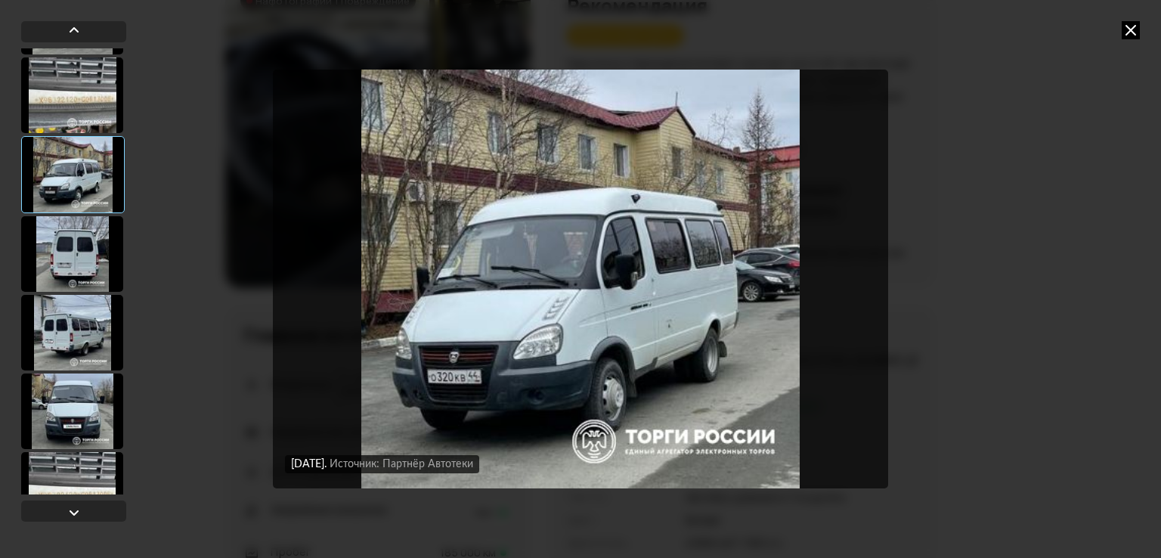
click at [68, 260] on div at bounding box center [72, 254] width 102 height 76
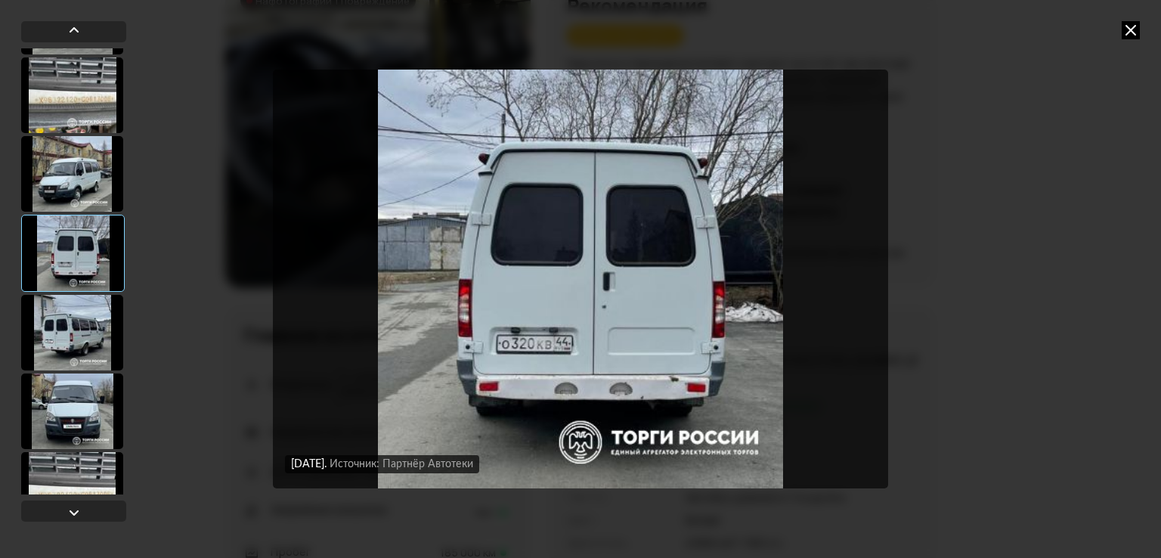
scroll to position [2188, 0]
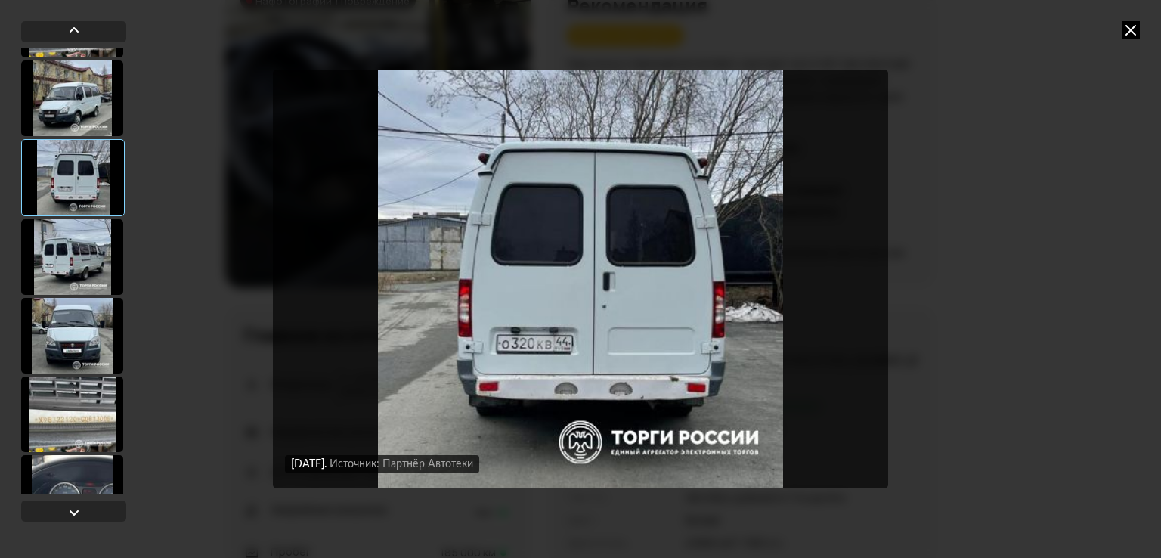
click at [68, 260] on div at bounding box center [72, 257] width 102 height 76
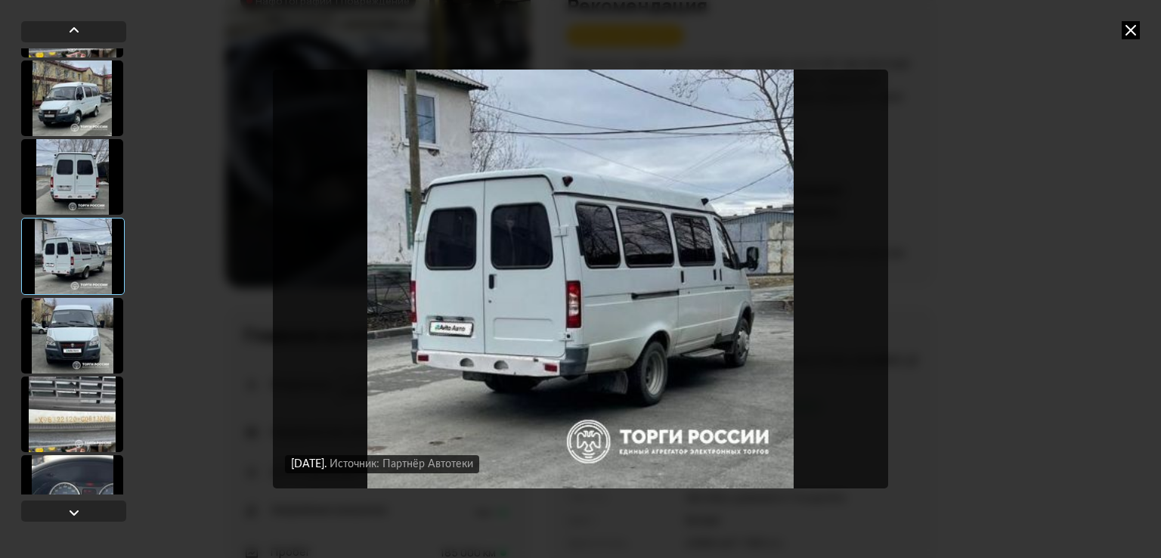
scroll to position [2264, 0]
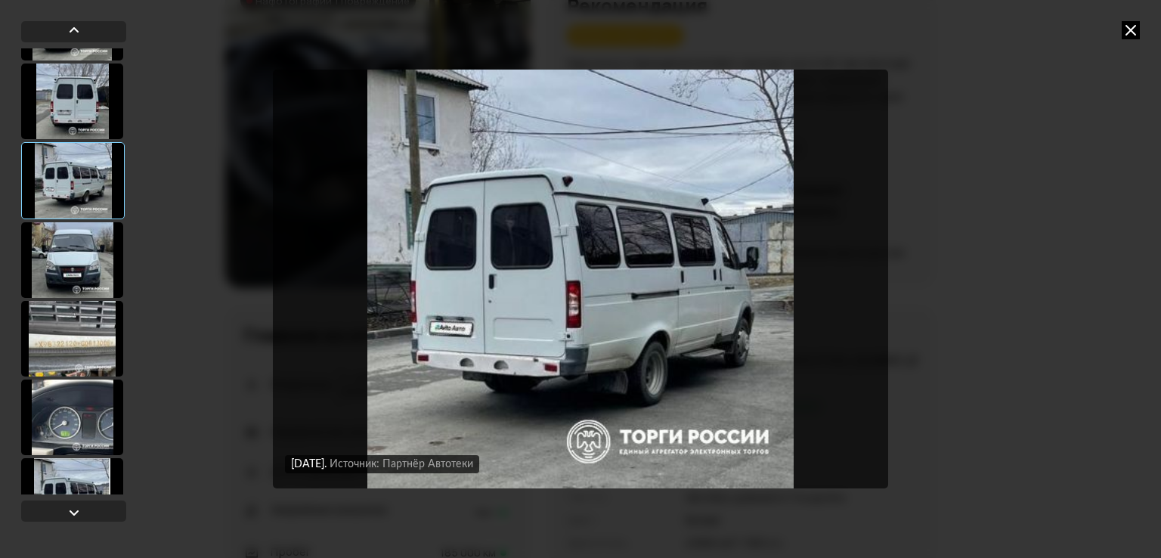
click at [68, 260] on div at bounding box center [72, 260] width 102 height 76
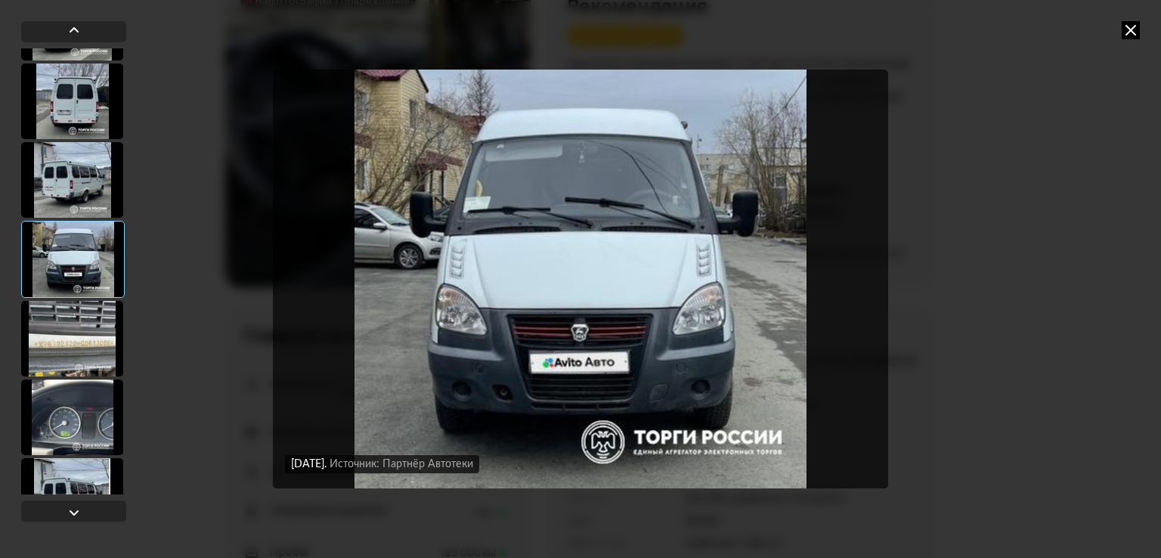
scroll to position [2340, 0]
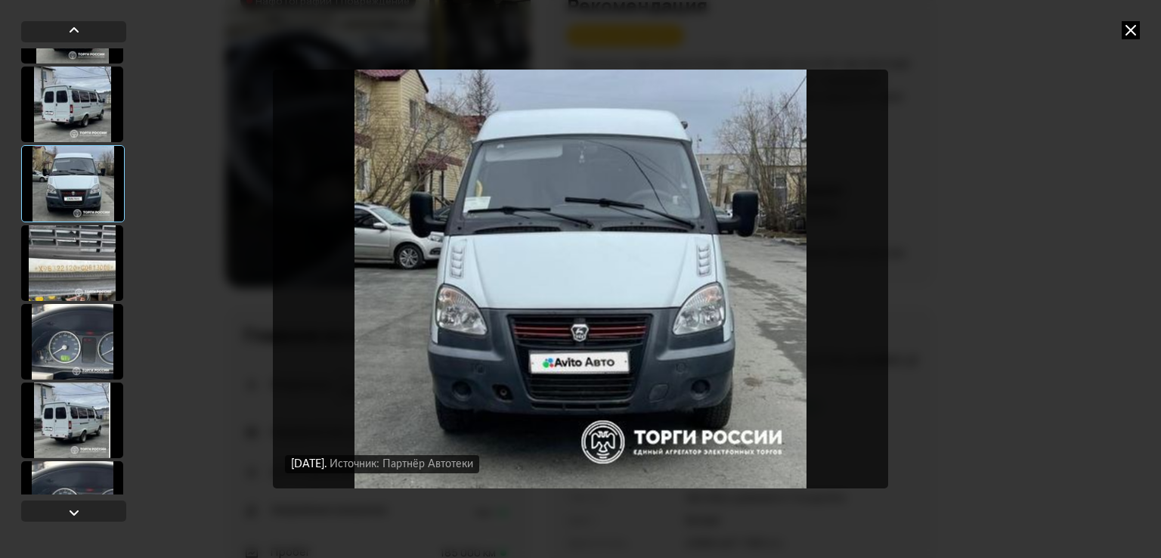
click at [68, 260] on div at bounding box center [72, 263] width 102 height 76
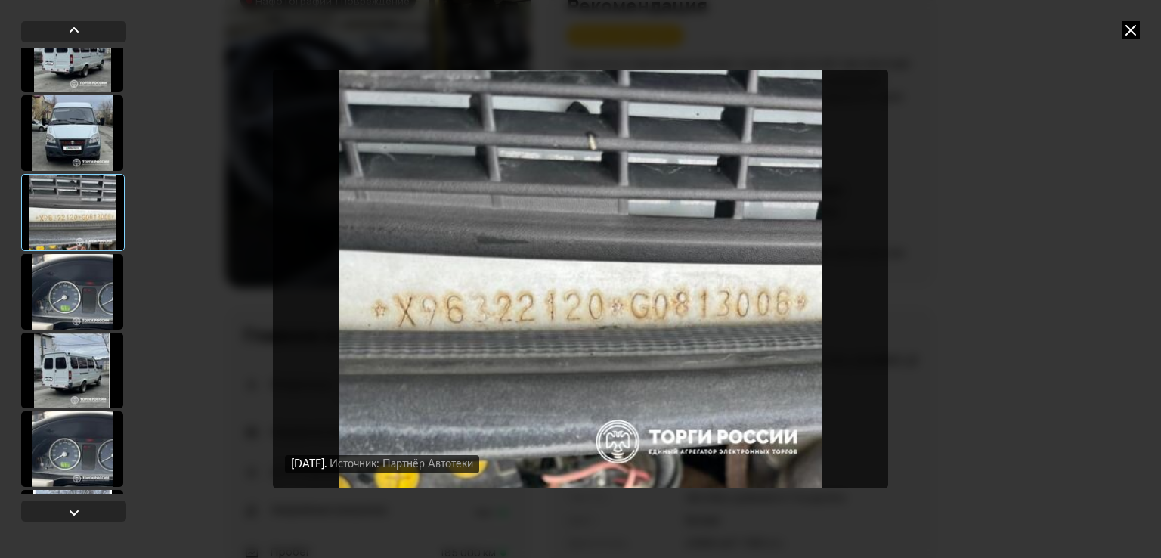
scroll to position [2415, 0]
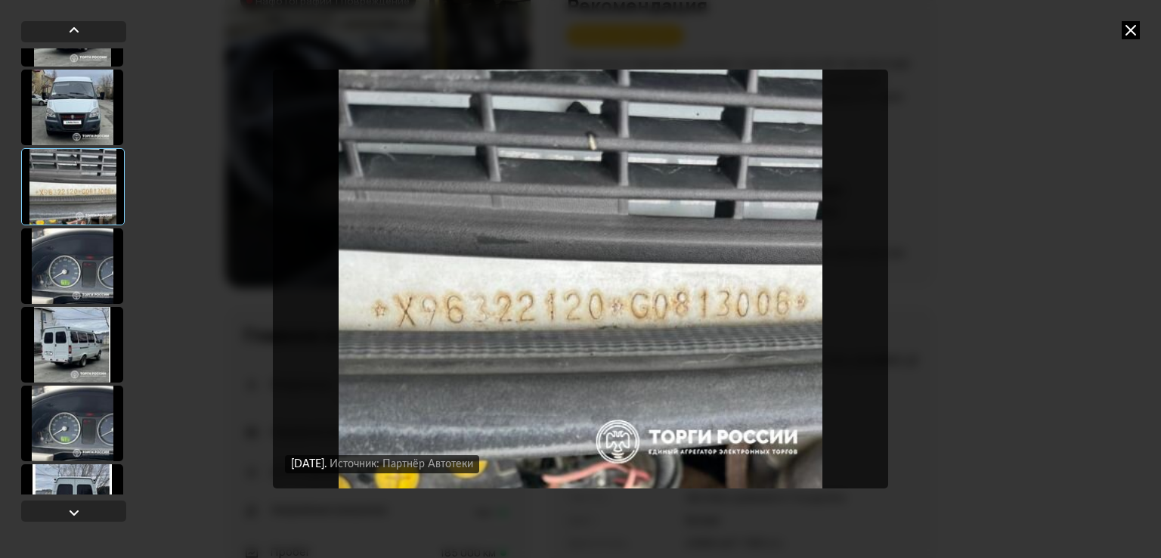
click at [68, 260] on div at bounding box center [72, 266] width 102 height 76
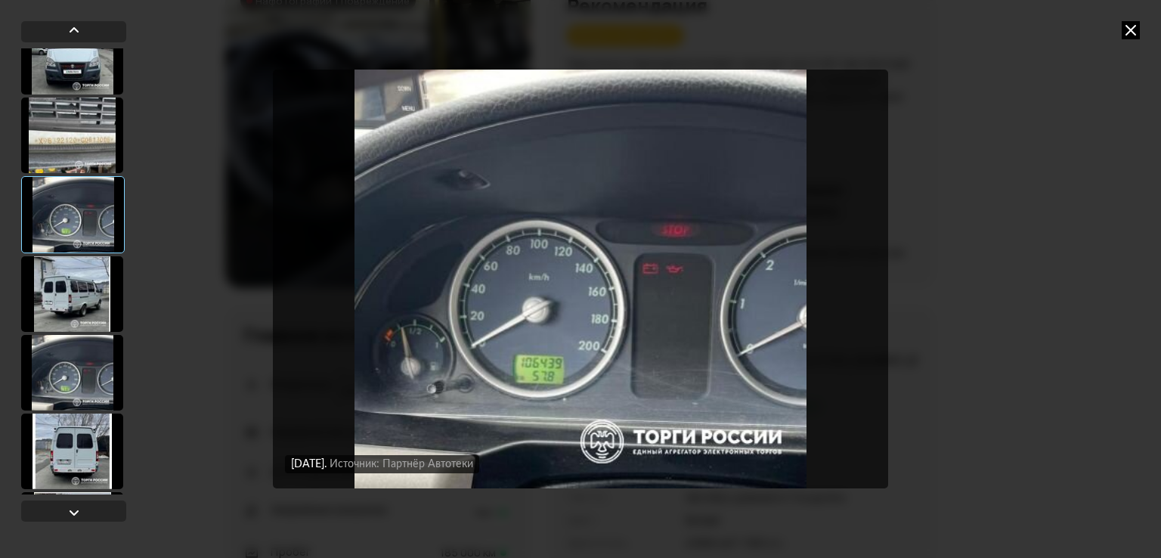
scroll to position [2491, 0]
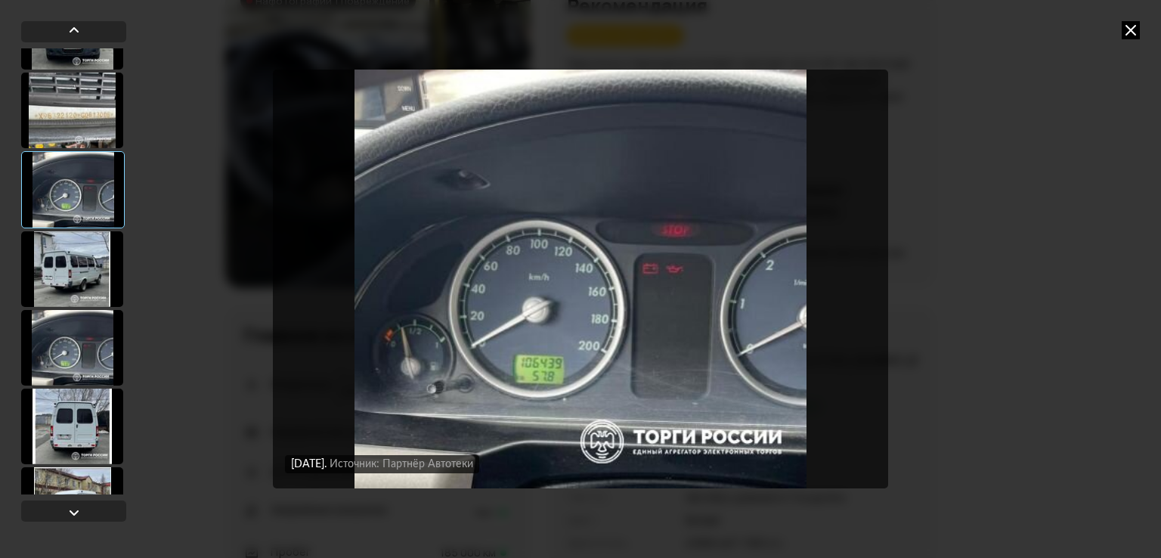
click at [68, 260] on div at bounding box center [72, 269] width 102 height 76
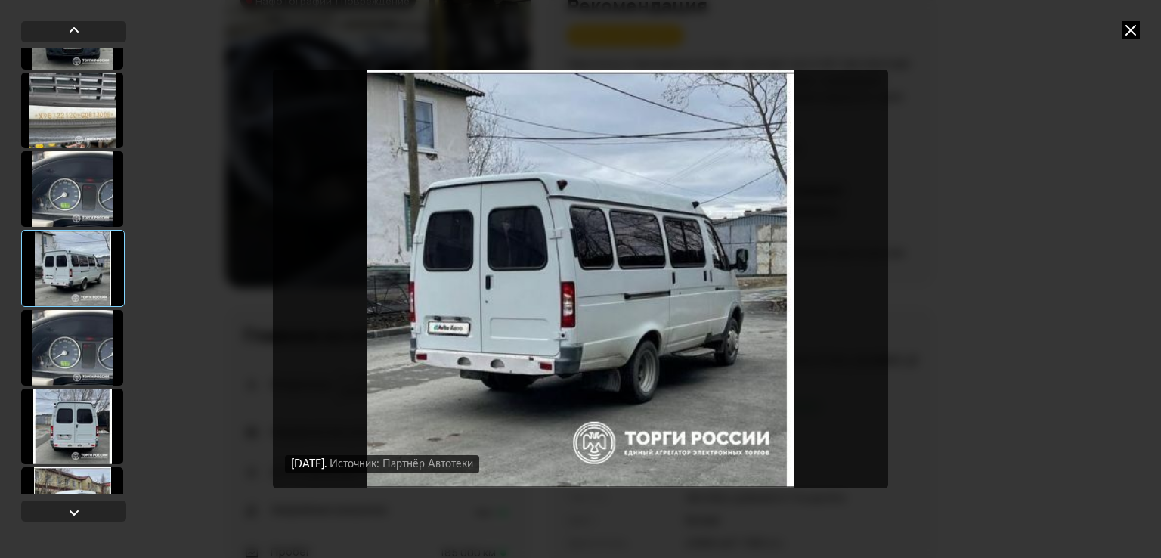
scroll to position [2566, 0]
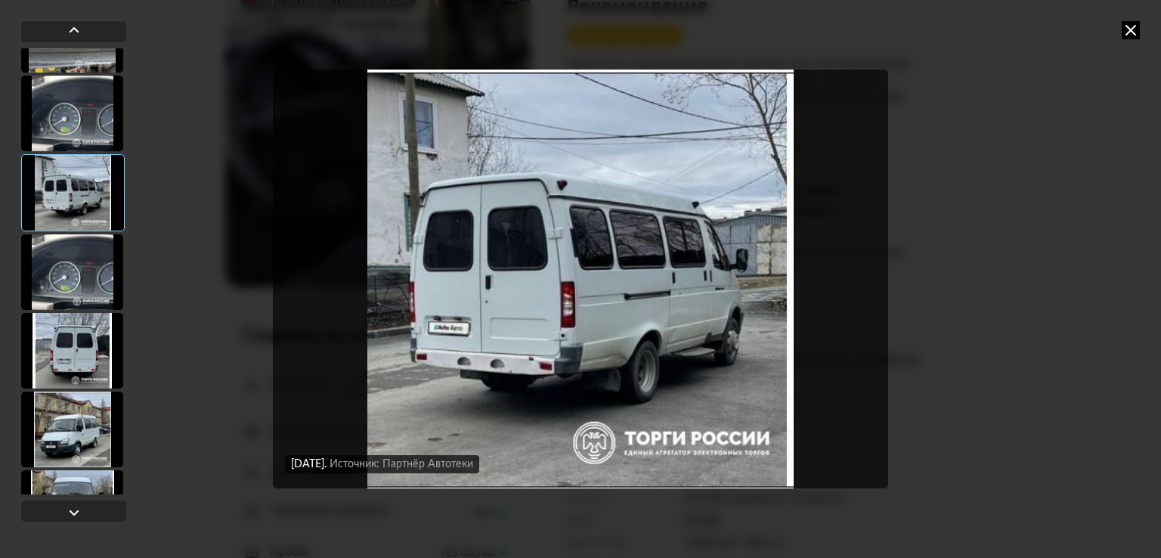
click at [68, 260] on div at bounding box center [72, 272] width 102 height 76
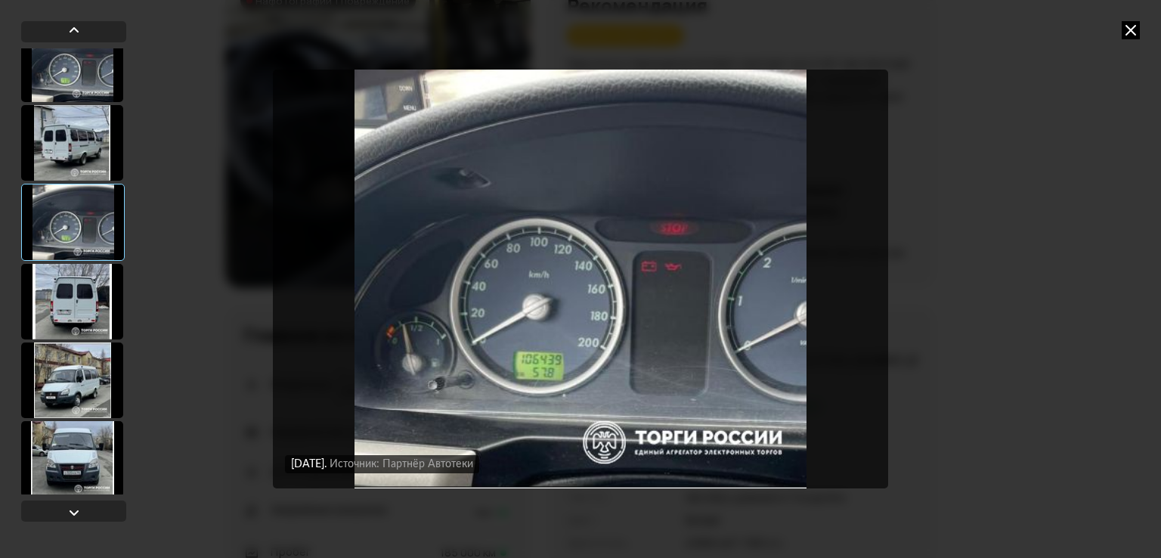
scroll to position [2642, 0]
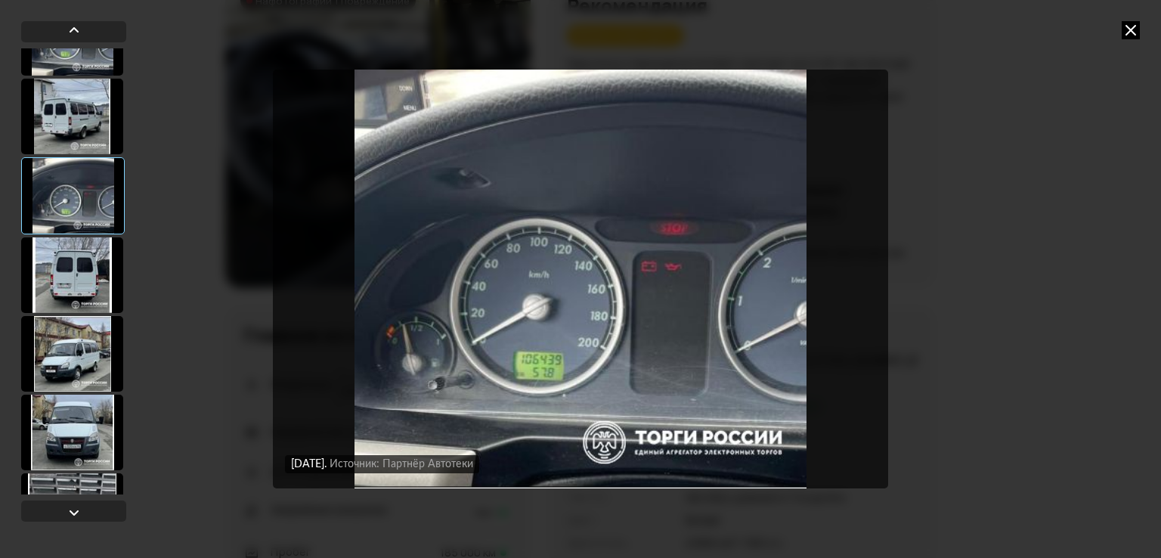
click at [68, 260] on div at bounding box center [72, 275] width 102 height 76
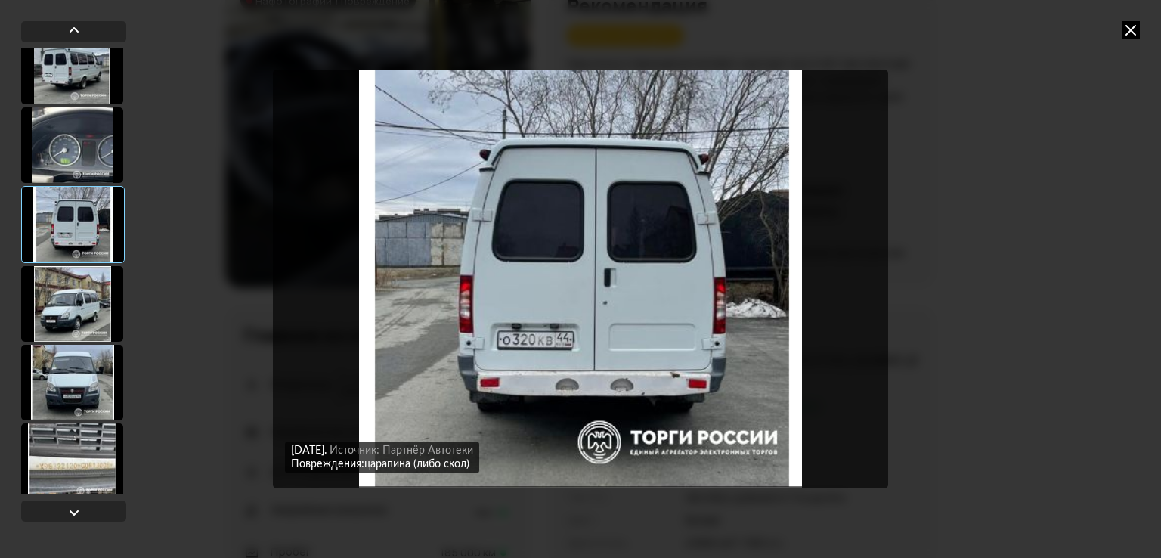
scroll to position [2717, 0]
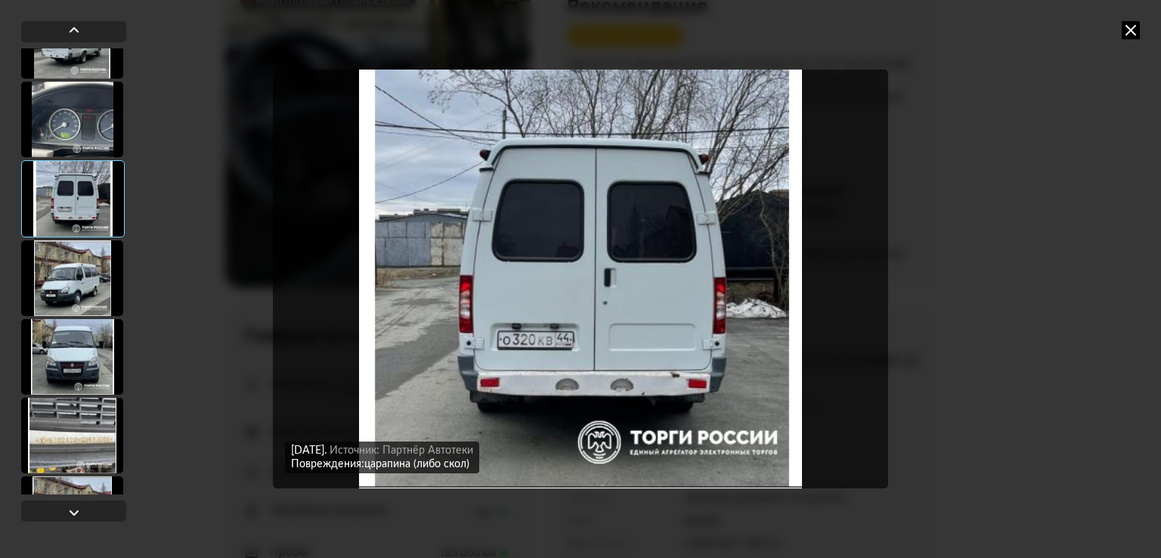
click at [68, 260] on div at bounding box center [72, 278] width 102 height 76
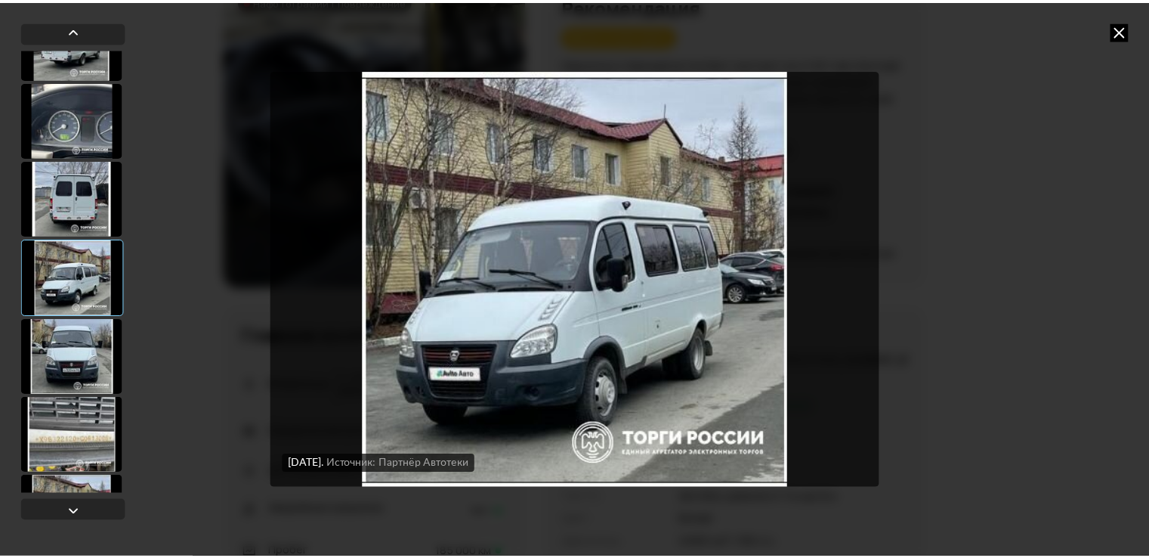
scroll to position [2748, 0]
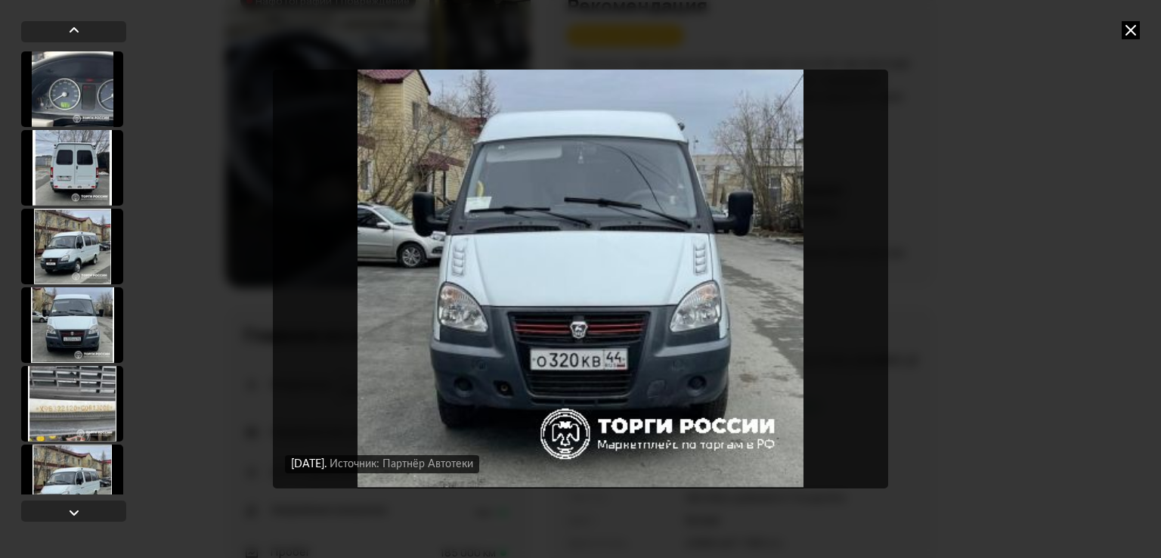
click at [991, 122] on div "[DATE] Источник: Авито [DATE] Источник: Авито [DATE] Источник: Авито [DATE] Ист…" at bounding box center [580, 279] width 1161 height 558
click at [1120, 32] on div "[DATE] Источник: Авито [DATE] Источник: Авито [DATE] Источник: Авито [DATE] Ист…" at bounding box center [580, 279] width 1161 height 558
click at [1132, 25] on icon at bounding box center [1130, 30] width 18 height 18
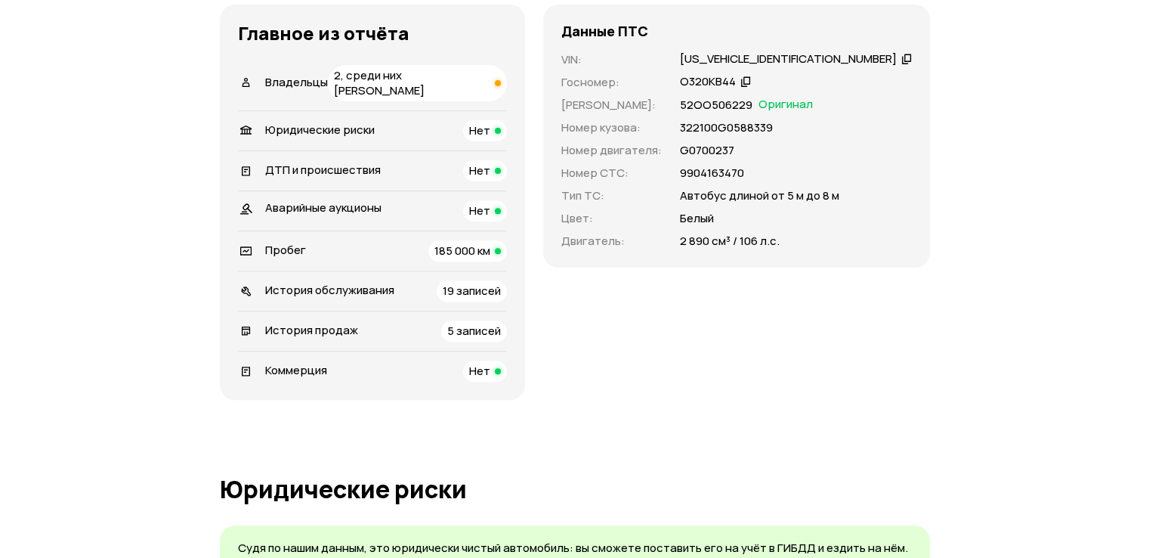
scroll to position [529, 0]
click at [490, 258] on span "185 000 км" at bounding box center [463, 250] width 56 height 16
